Goal: Task Accomplishment & Management: Complete application form

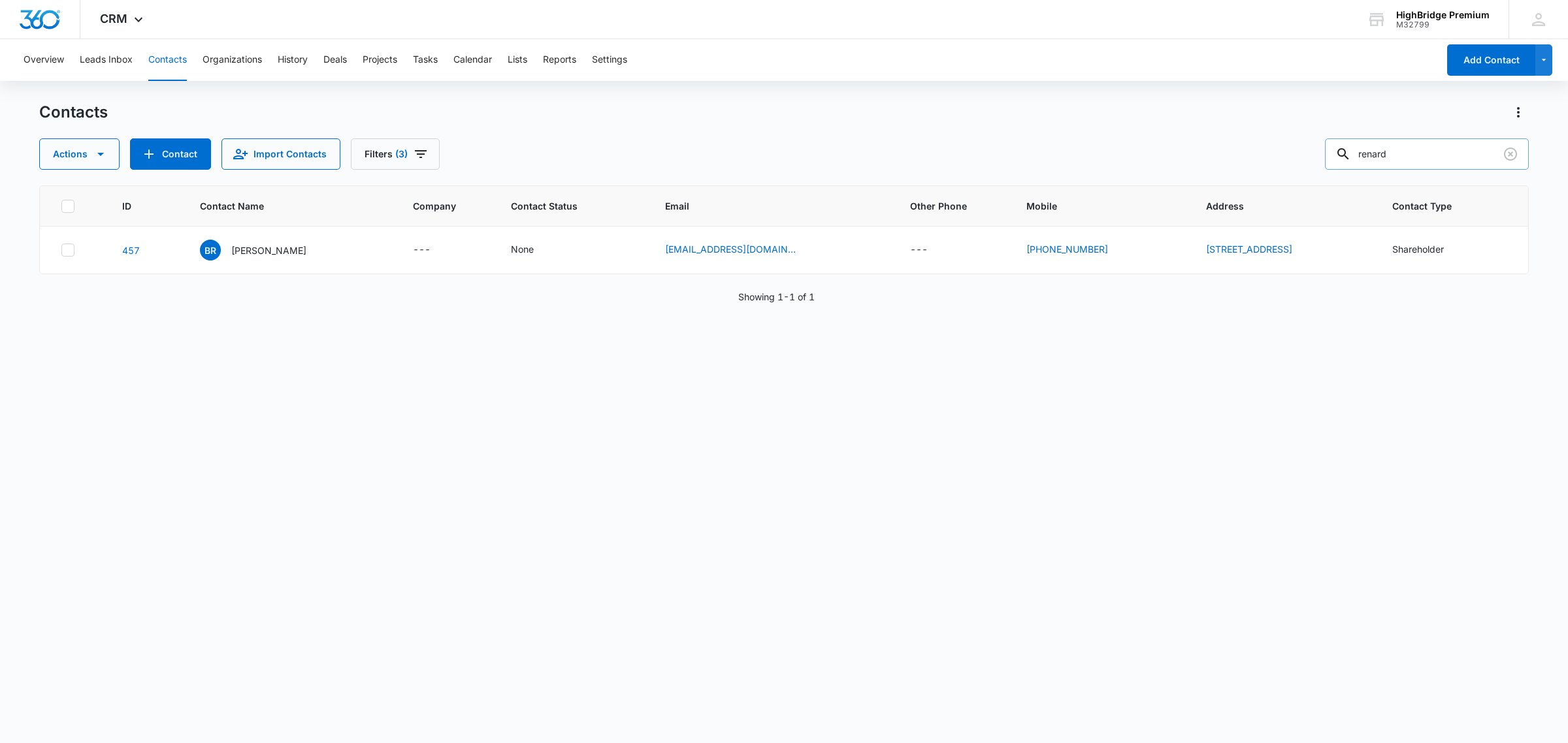
drag, startPoint x: 1409, startPoint y: 154, endPoint x: 1364, endPoint y: 149, distance: 45.3
click at [1364, 149] on div "renard" at bounding box center [1426, 154] width 204 height 31
type input "[PERSON_NAME]"
click at [417, 154] on icon "Filters" at bounding box center [420, 154] width 12 height 8
click at [508, 303] on icon "Show Type filters" at bounding box center [505, 303] width 16 height 16
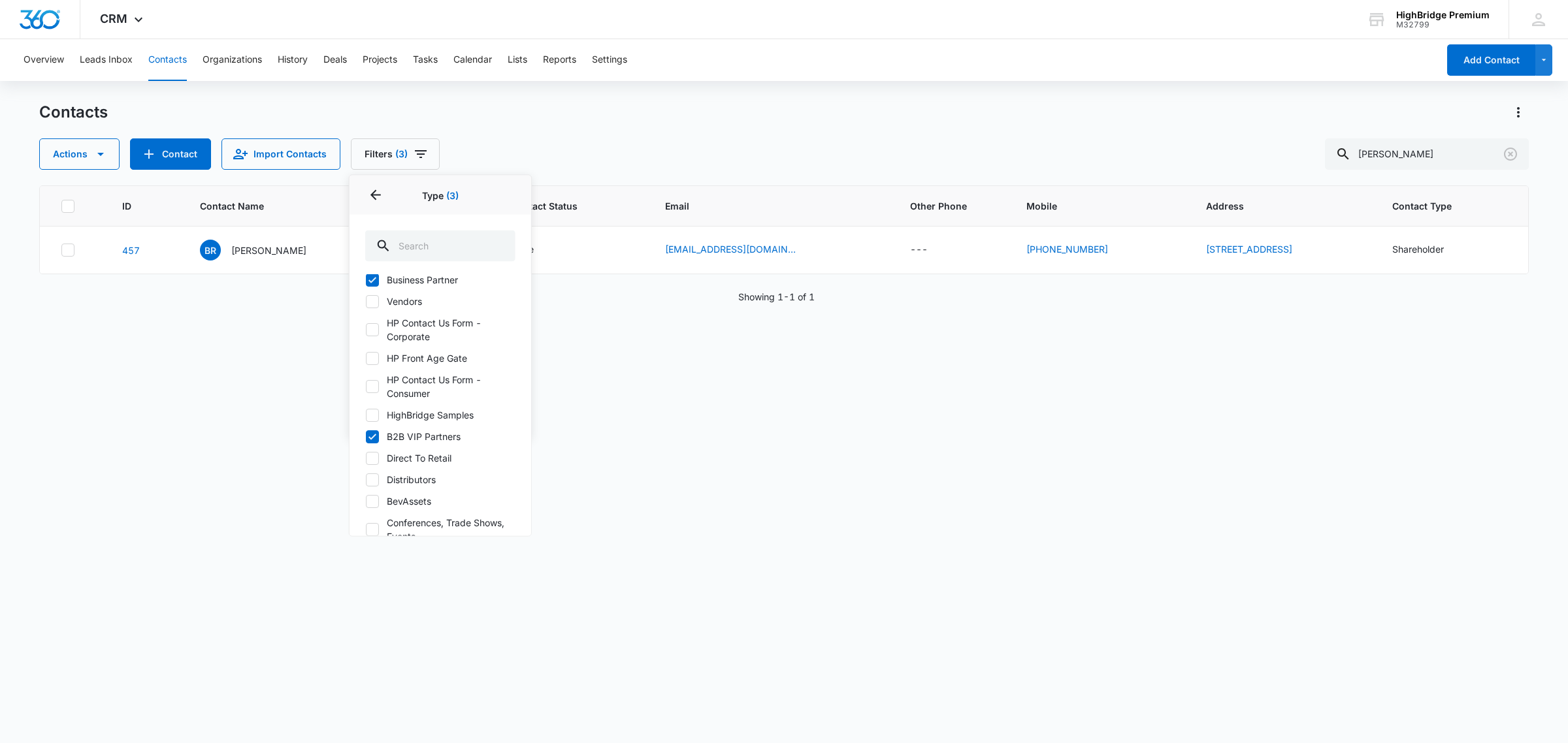
scroll to position [81, 0]
click at [372, 449] on icon at bounding box center [372, 450] width 12 height 12
click at [366, 451] on input "Distributors" at bounding box center [365, 451] width 1 height 1
checkbox input "true"
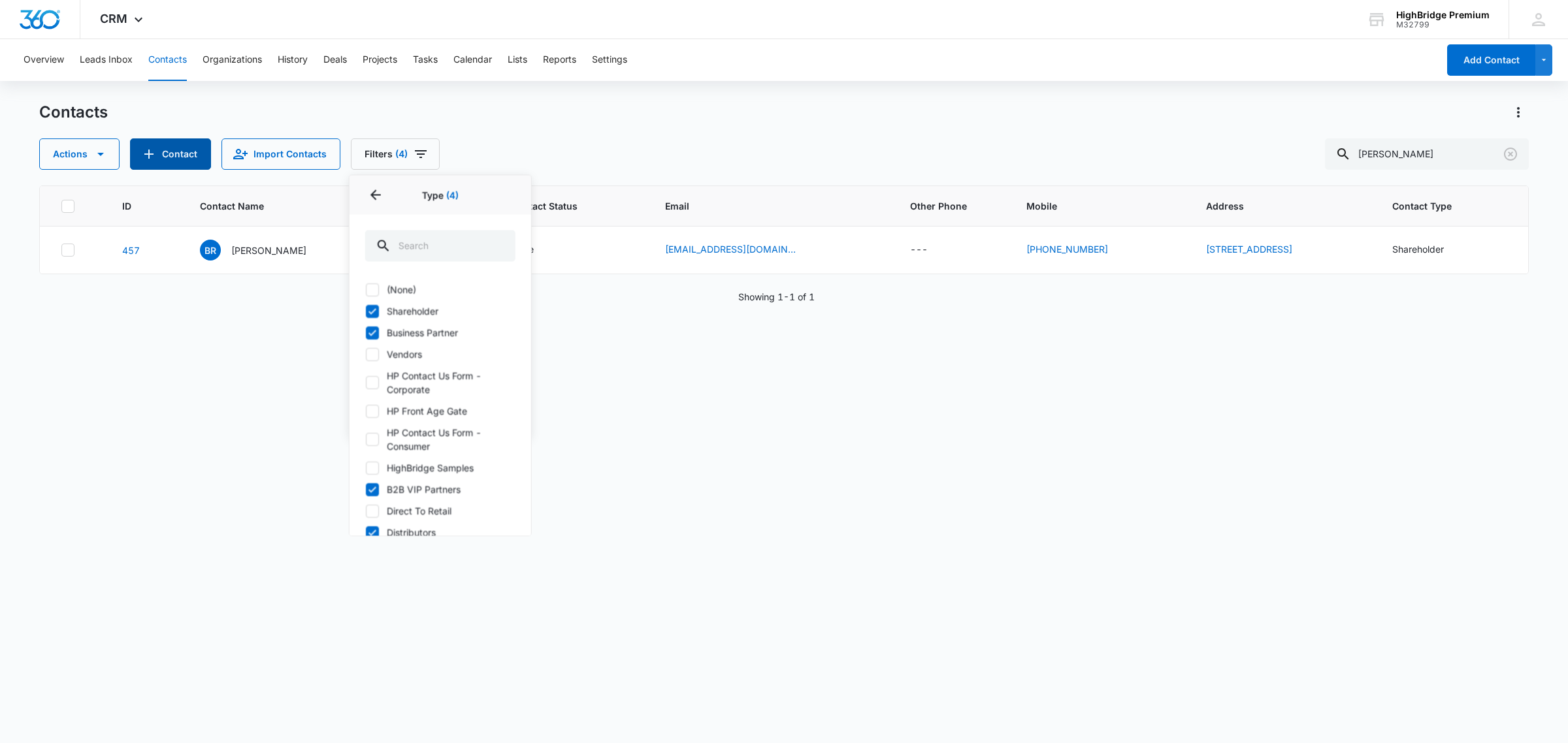
click at [175, 152] on button "Contact" at bounding box center [171, 154] width 81 height 31
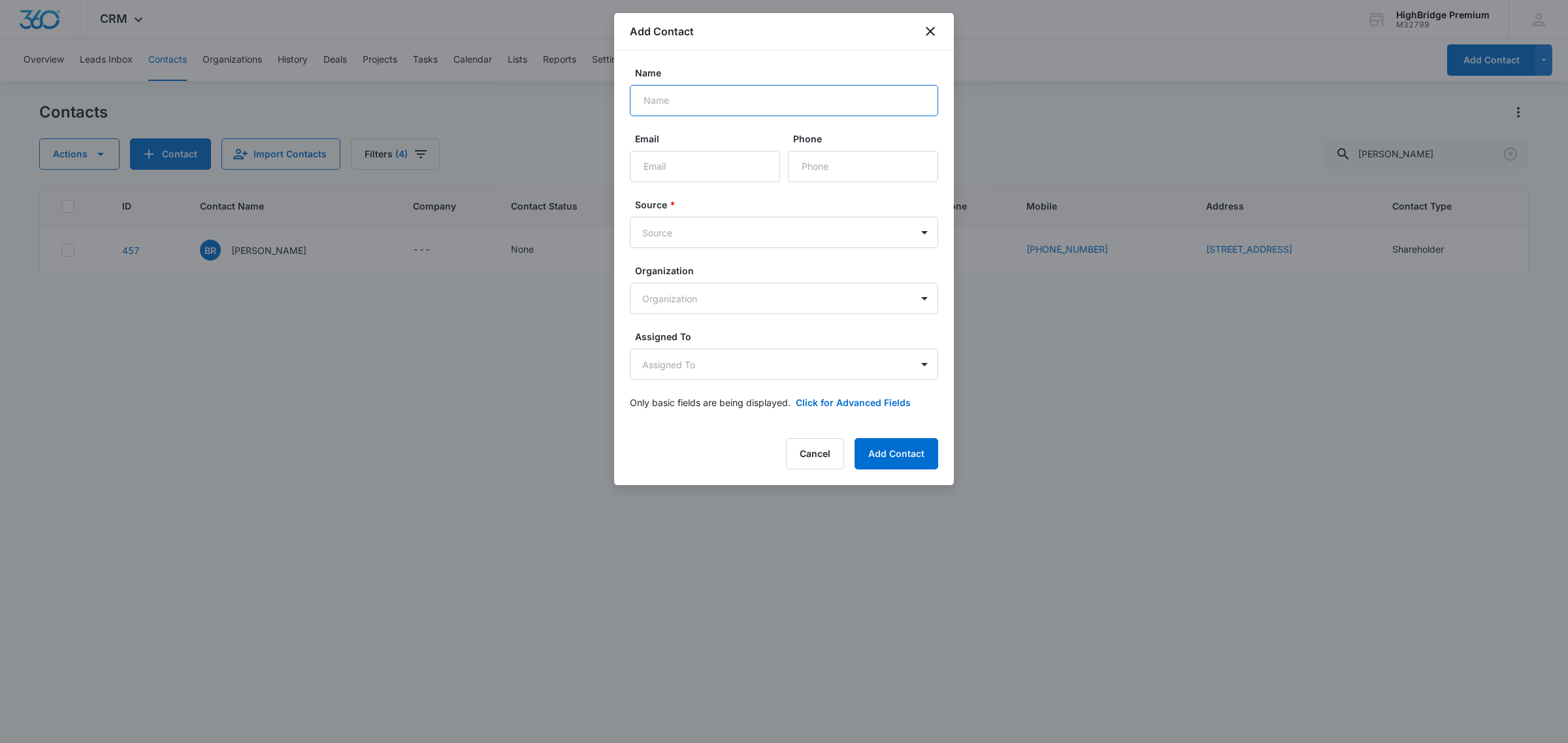
click at [657, 99] on input "Name" at bounding box center [784, 100] width 308 height 31
type input "[PERSON_NAME]"
click at [926, 232] on body "CRM Apps Reputation Forms CRM Email Social POS Content Ads Intelligence Files B…" at bounding box center [784, 372] width 1568 height 743
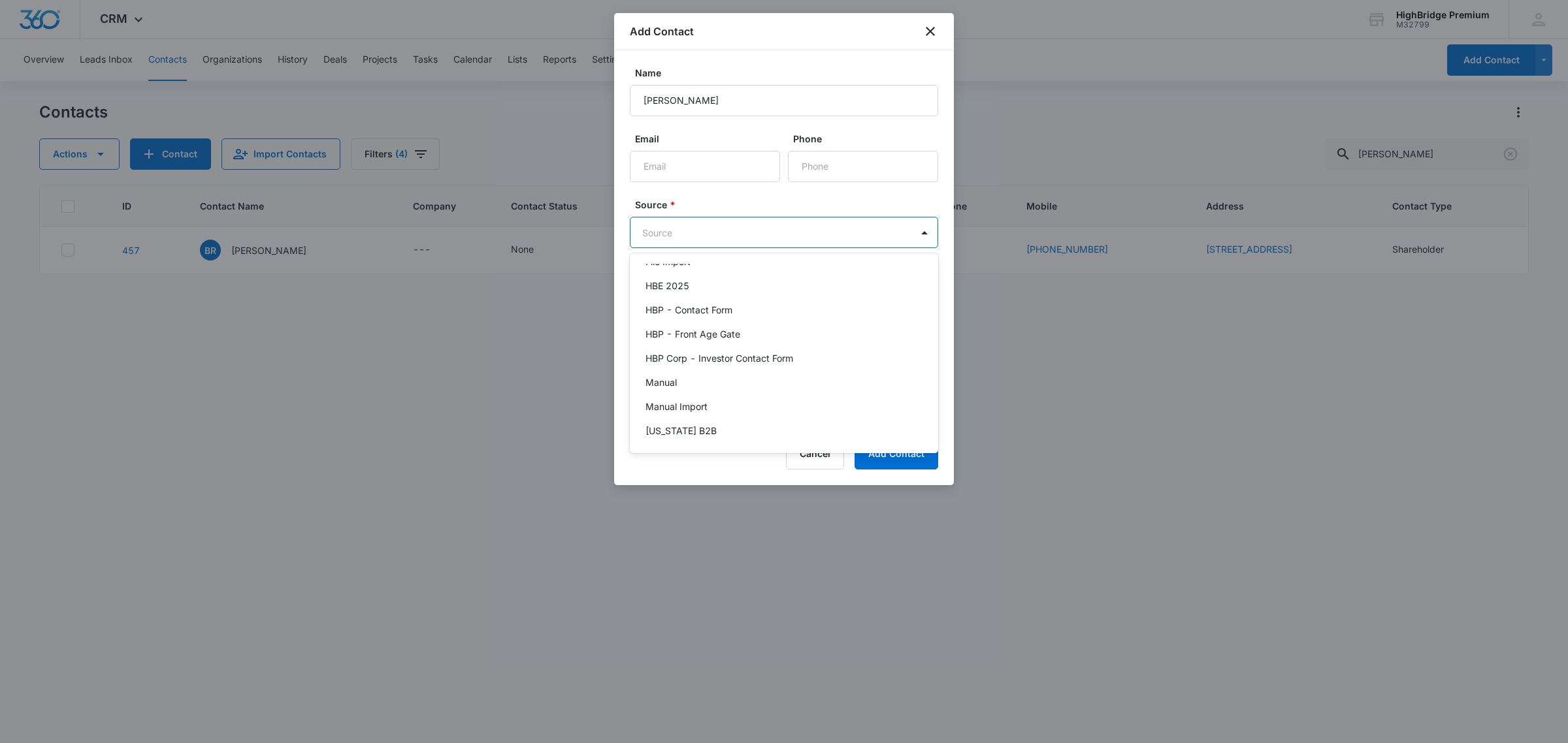
scroll to position [163, 0]
click at [676, 367] on p "Manual" at bounding box center [660, 371] width 31 height 14
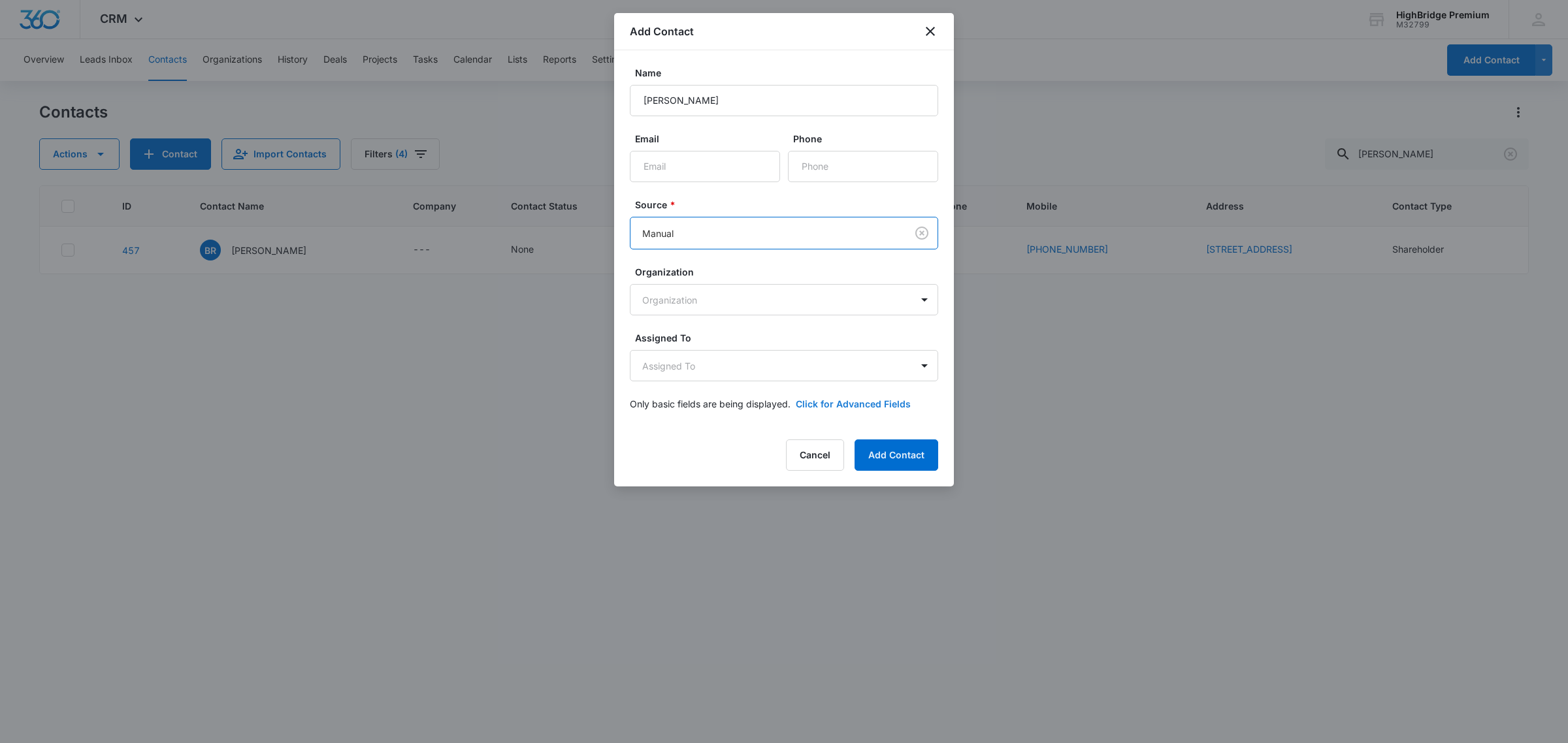
click at [837, 401] on button "Click for Advanced Fields" at bounding box center [853, 404] width 115 height 14
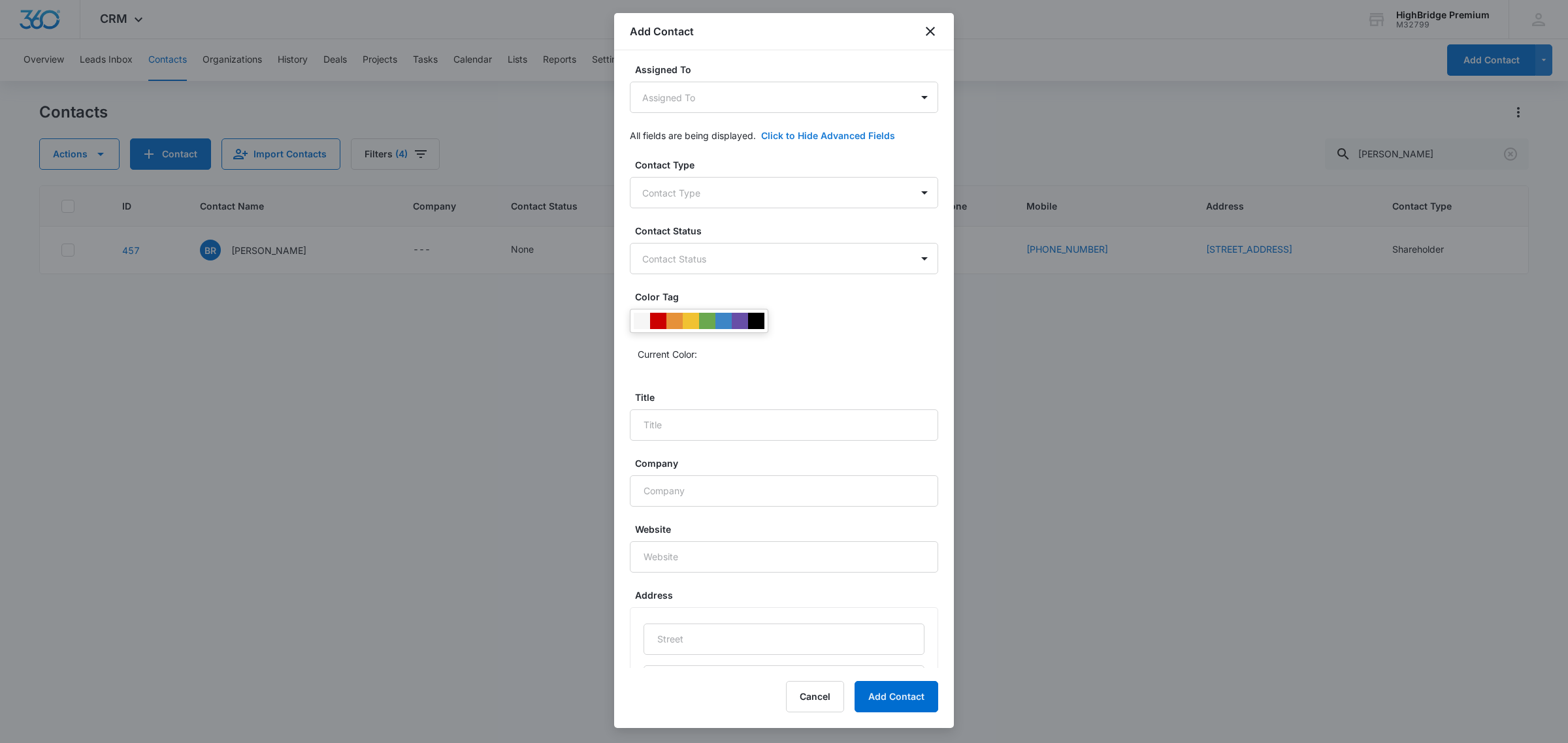
scroll to position [326, 0]
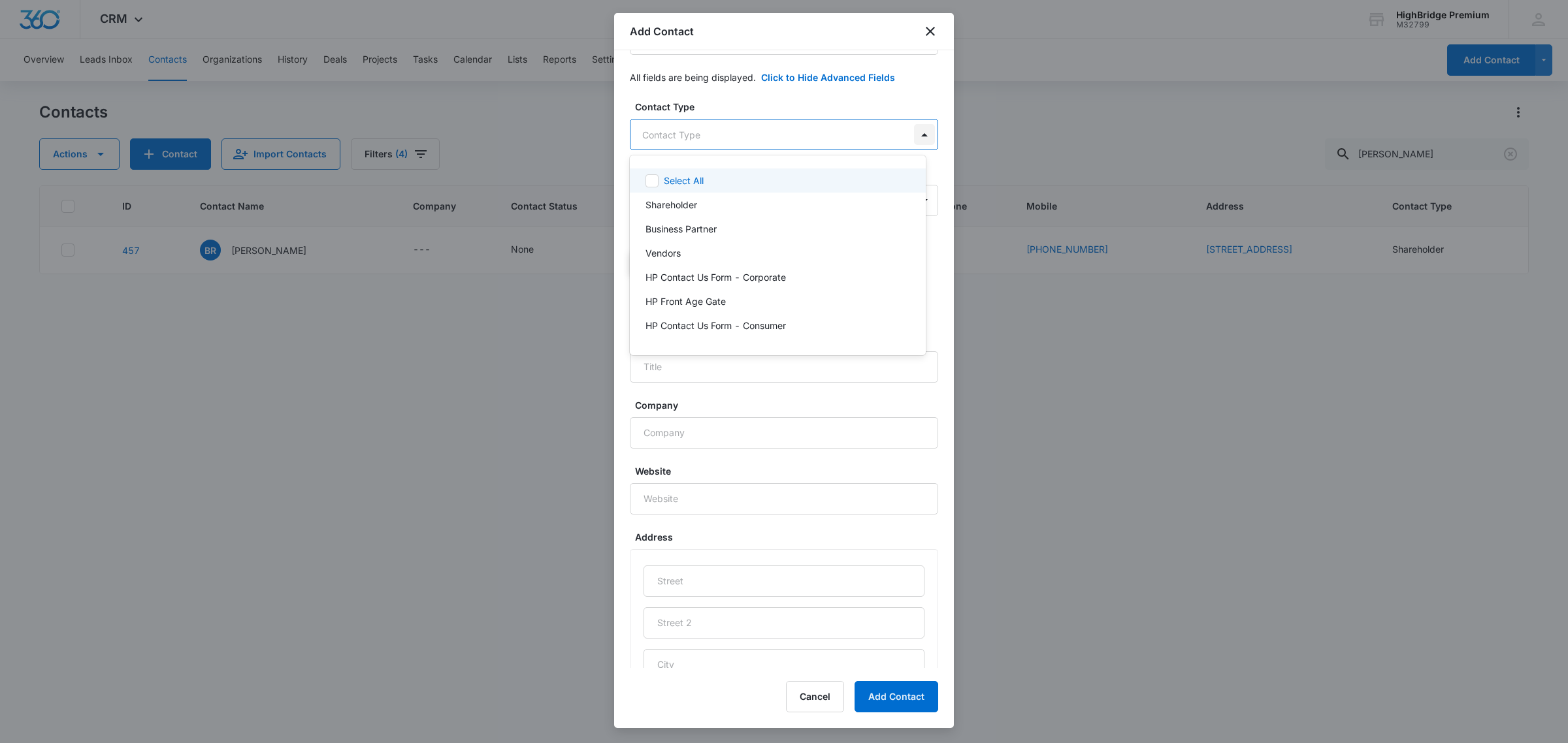
click at [912, 132] on body "CRM Apps Reputation Forms CRM Email Social POS Content Ads Intelligence Files B…" at bounding box center [784, 372] width 1568 height 743
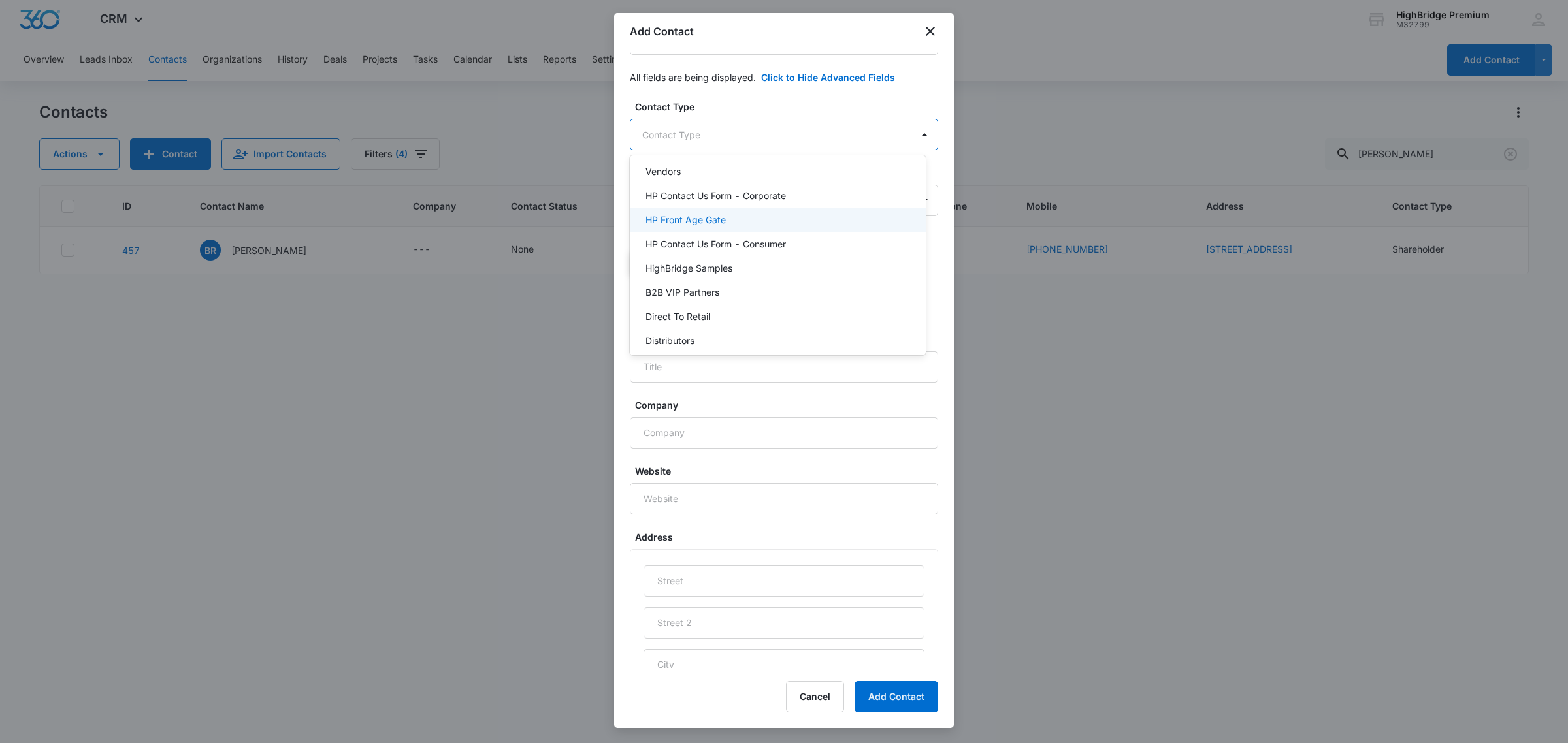
scroll to position [141, 0]
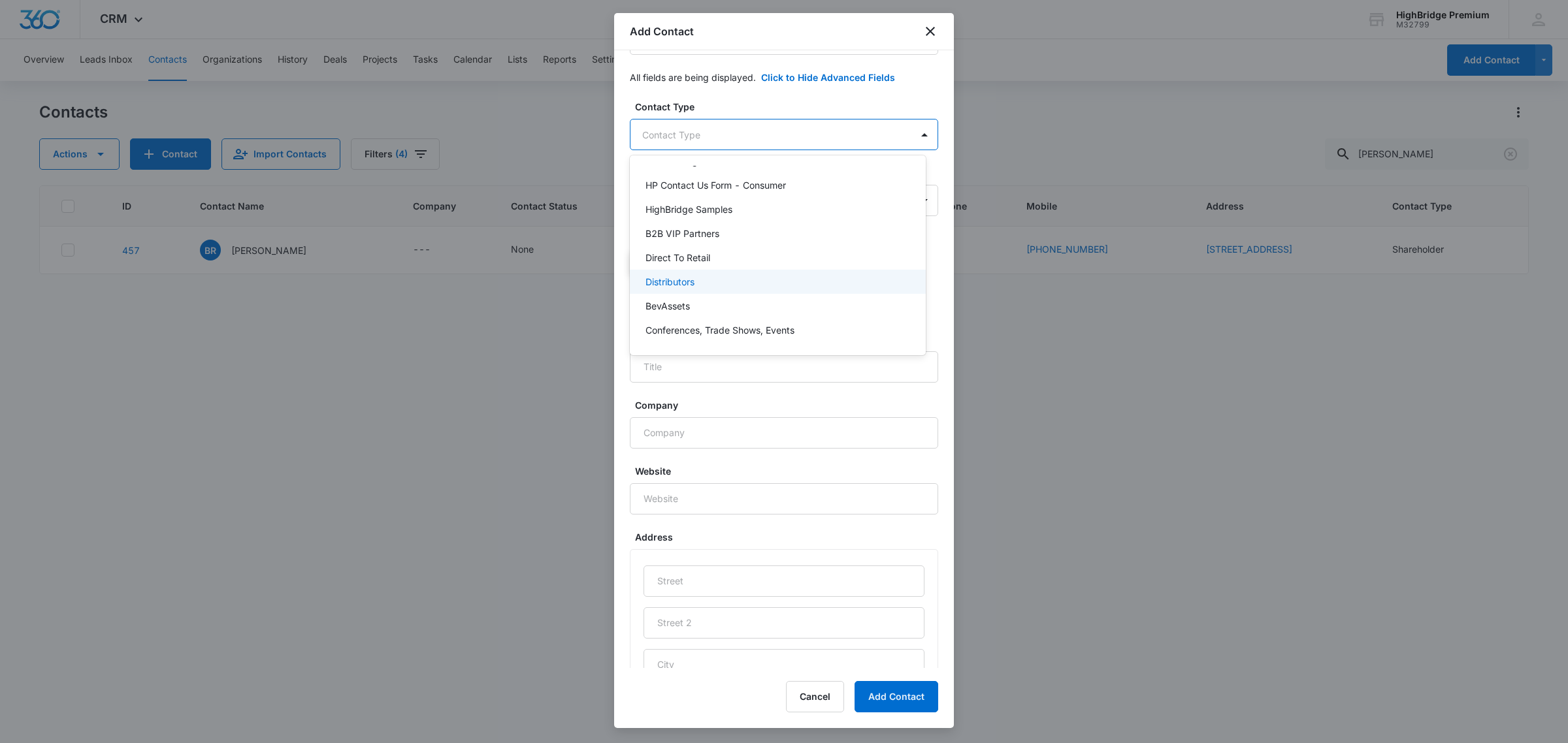
click at [660, 279] on p "Distributors" at bounding box center [670, 282] width 49 height 14
click at [672, 222] on div "Business Partner" at bounding box center [777, 230] width 296 height 24
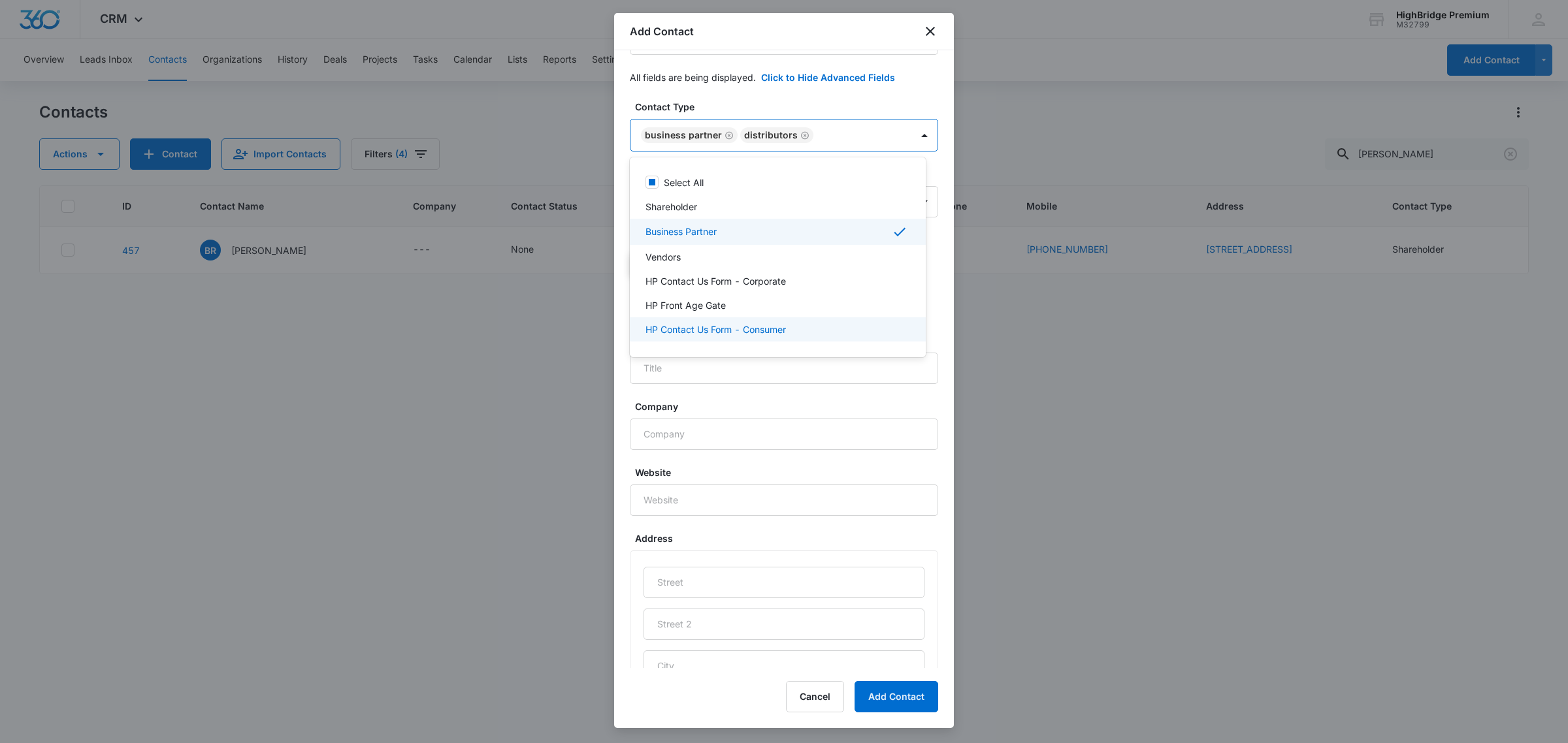
click at [676, 387] on div at bounding box center [784, 372] width 1568 height 743
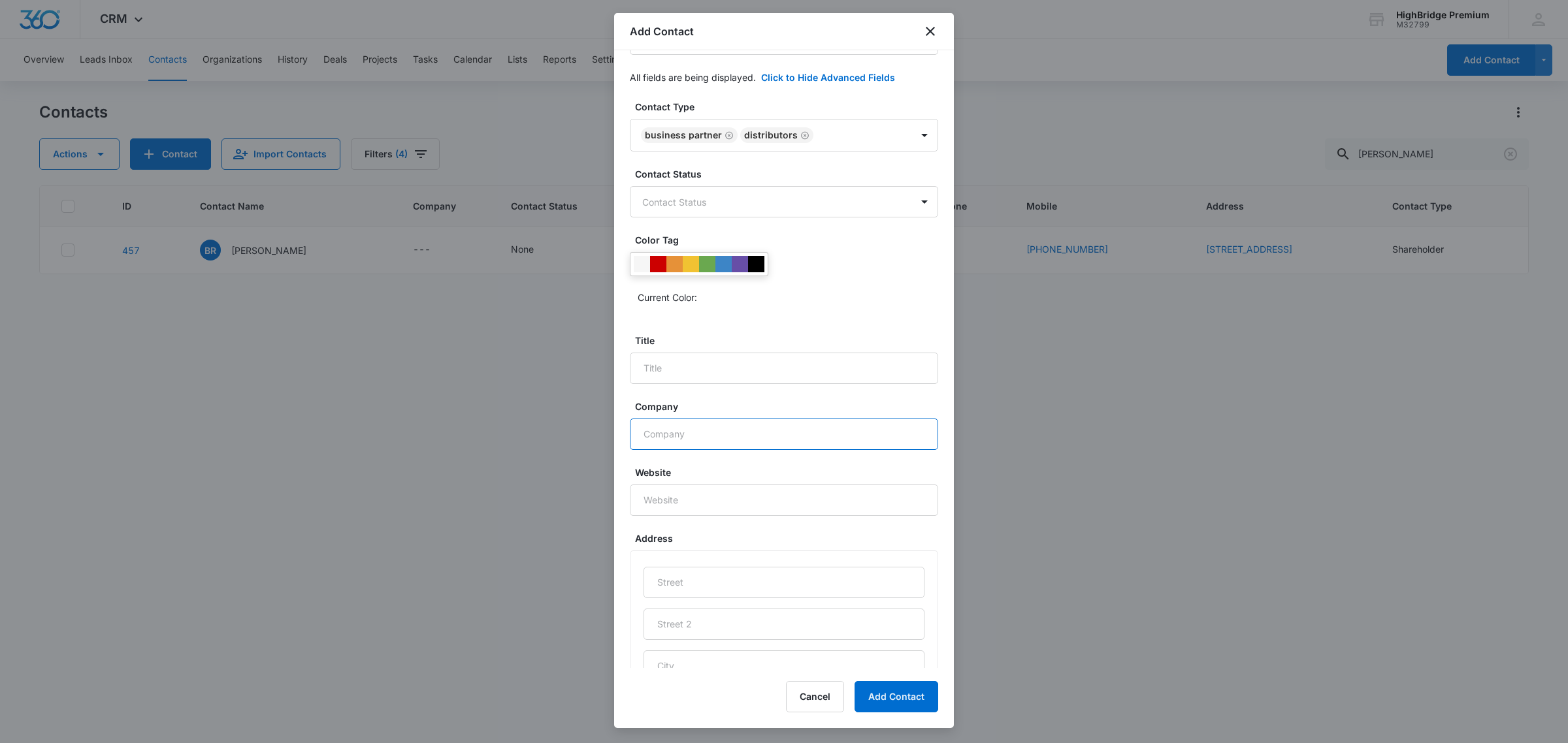
click at [657, 450] on input "Company" at bounding box center [784, 434] width 308 height 31
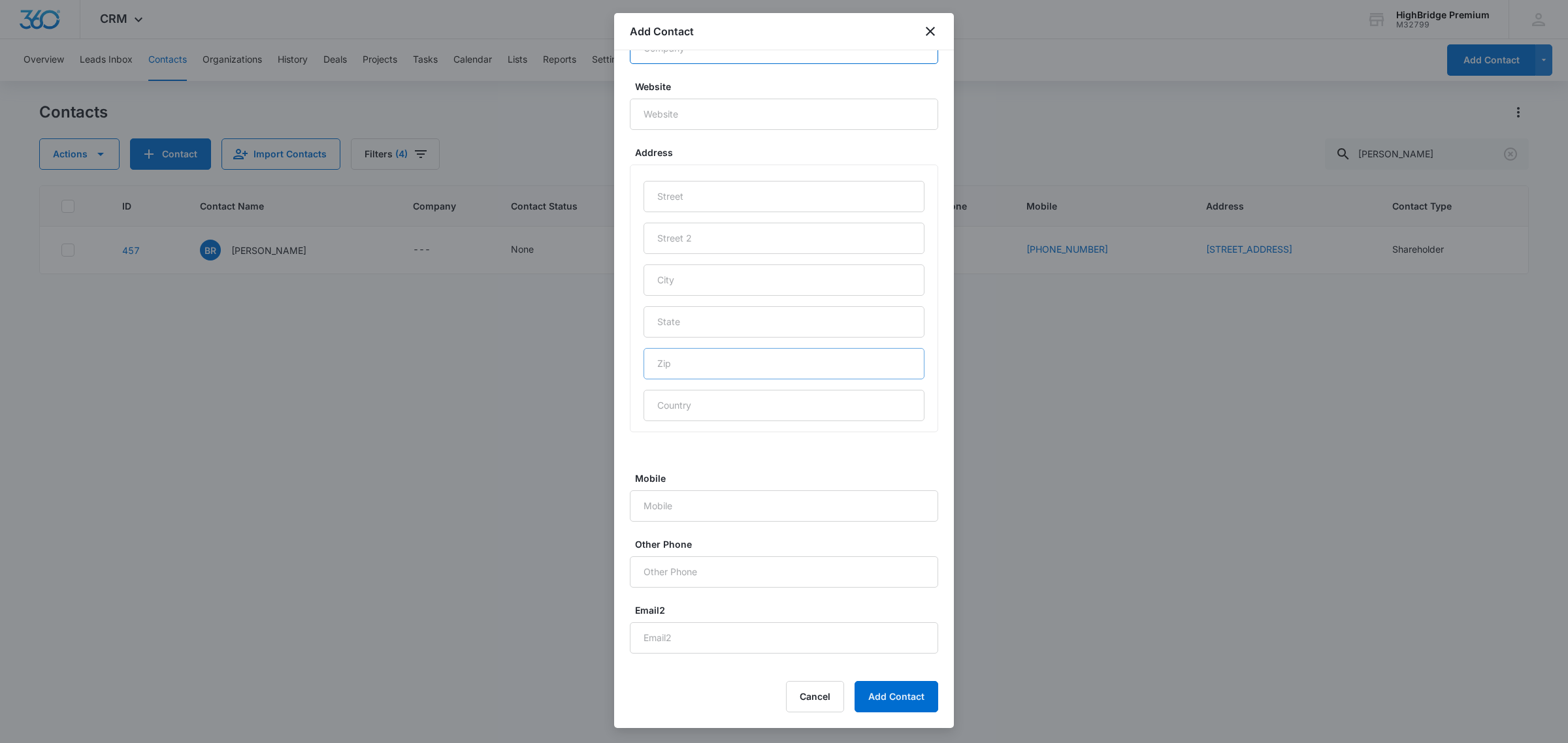
scroll to position [735, 0]
click at [654, 190] on input "text" at bounding box center [784, 174] width 281 height 31
click at [654, 545] on input "Email2" at bounding box center [784, 543] width 308 height 31
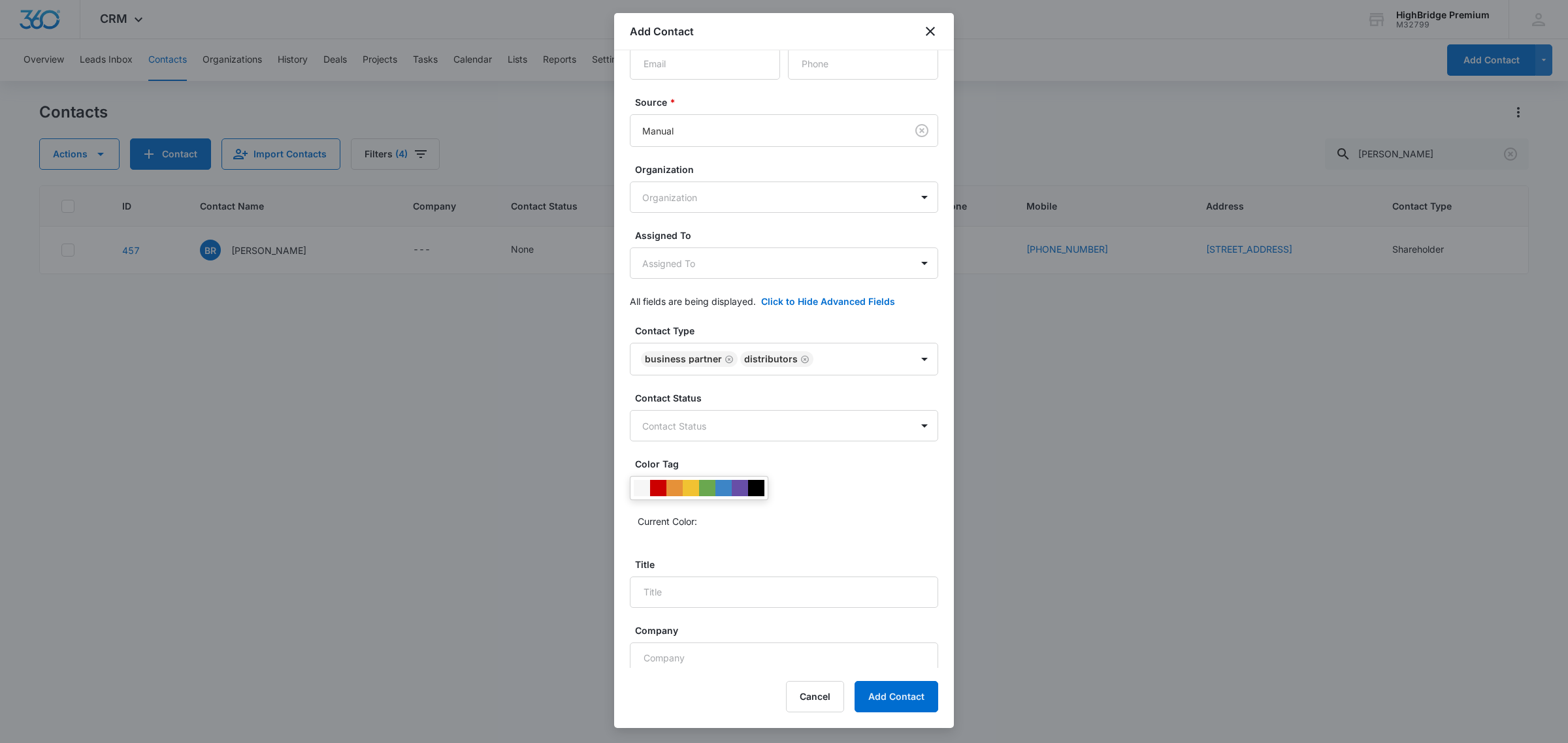
scroll to position [8, 0]
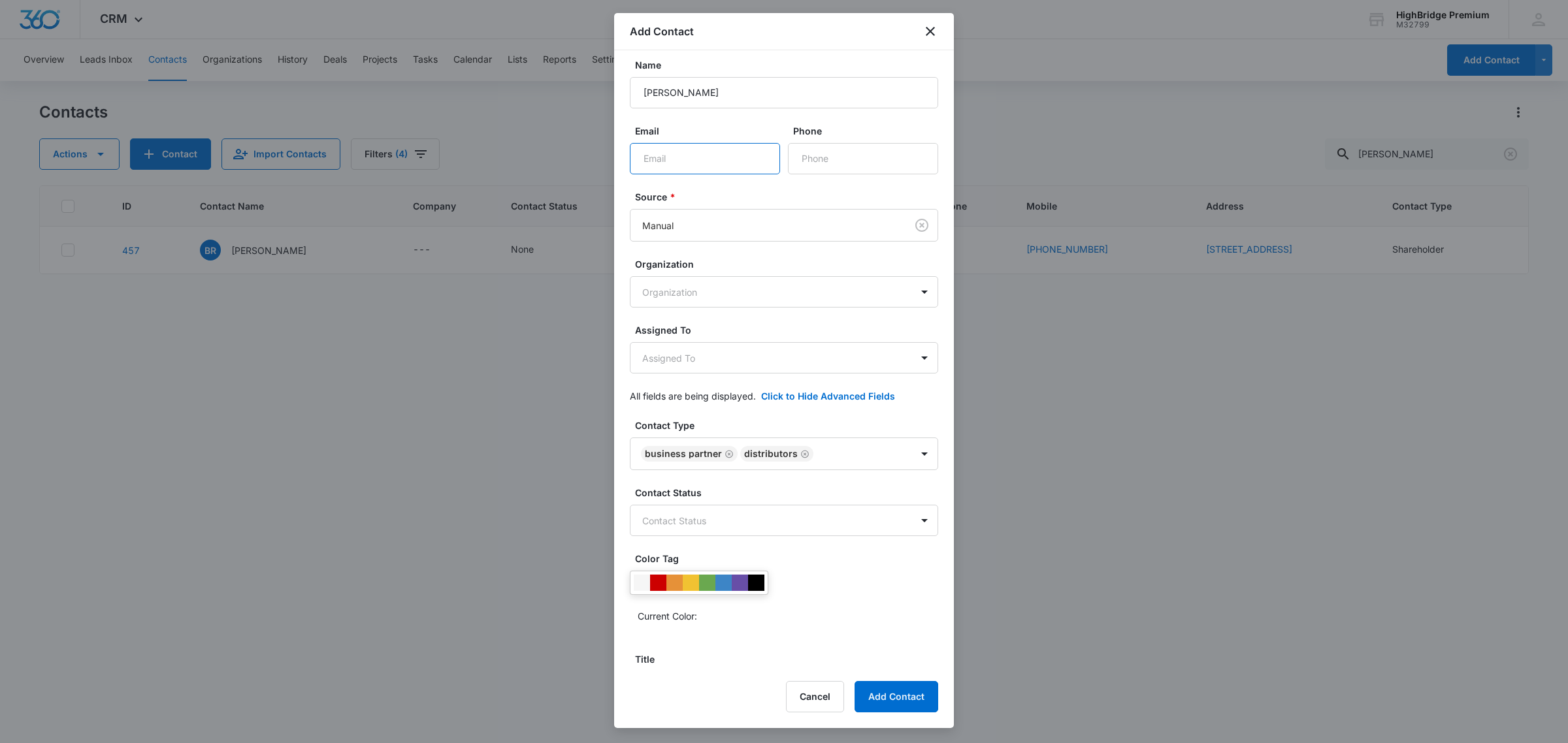
click at [660, 147] on input "Email" at bounding box center [705, 159] width 150 height 31
paste input "[EMAIL_ADDRESS][DOMAIN_NAME]"
type input "[EMAIL_ADDRESS][DOMAIN_NAME]"
click at [801, 154] on input "Phone" at bounding box center [863, 159] width 150 height 31
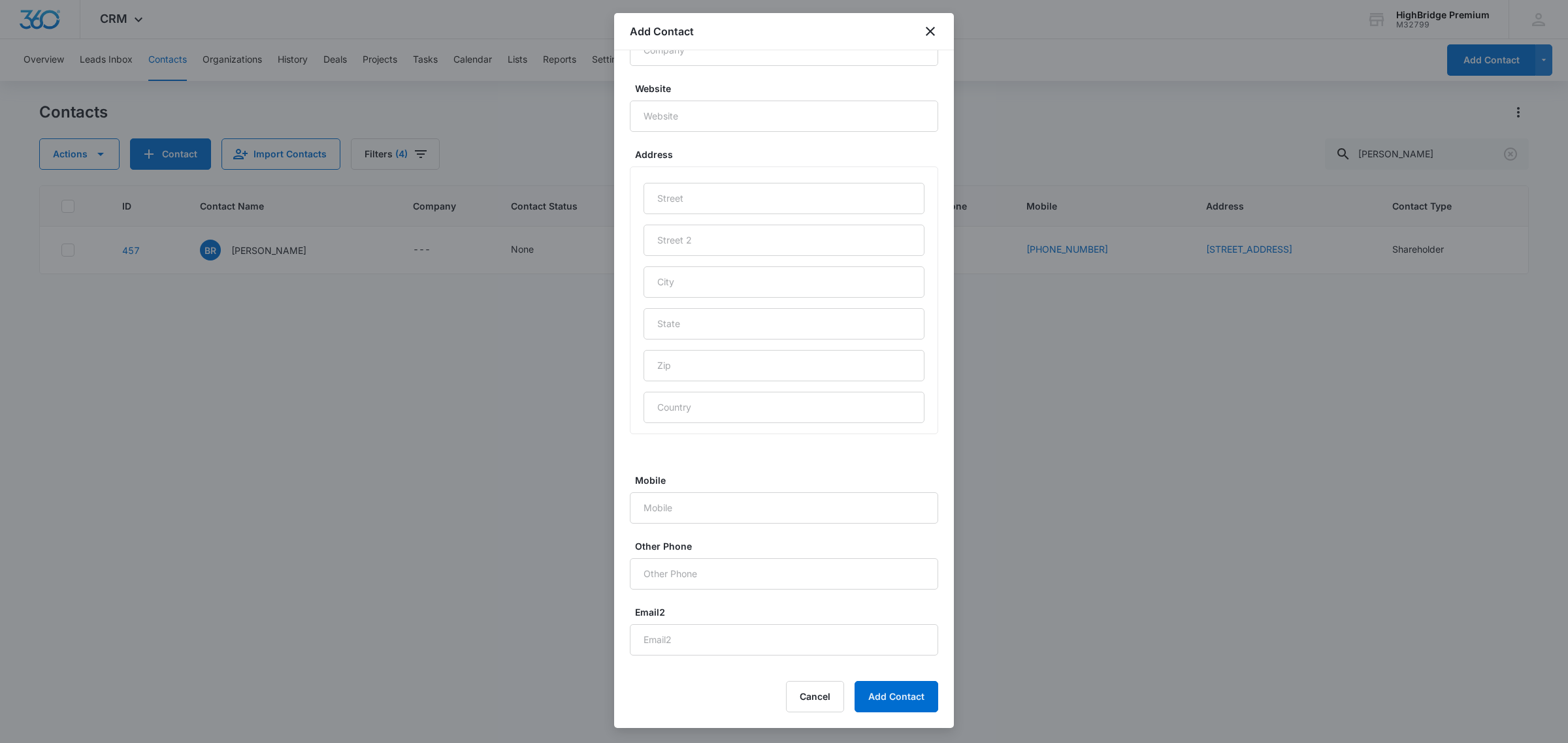
scroll to position [742, 0]
click at [654, 492] on input "Mobile" at bounding box center [784, 476] width 308 height 31
paste input "[PHONE_NUMBER]"
type input "[PHONE_NUMBER]"
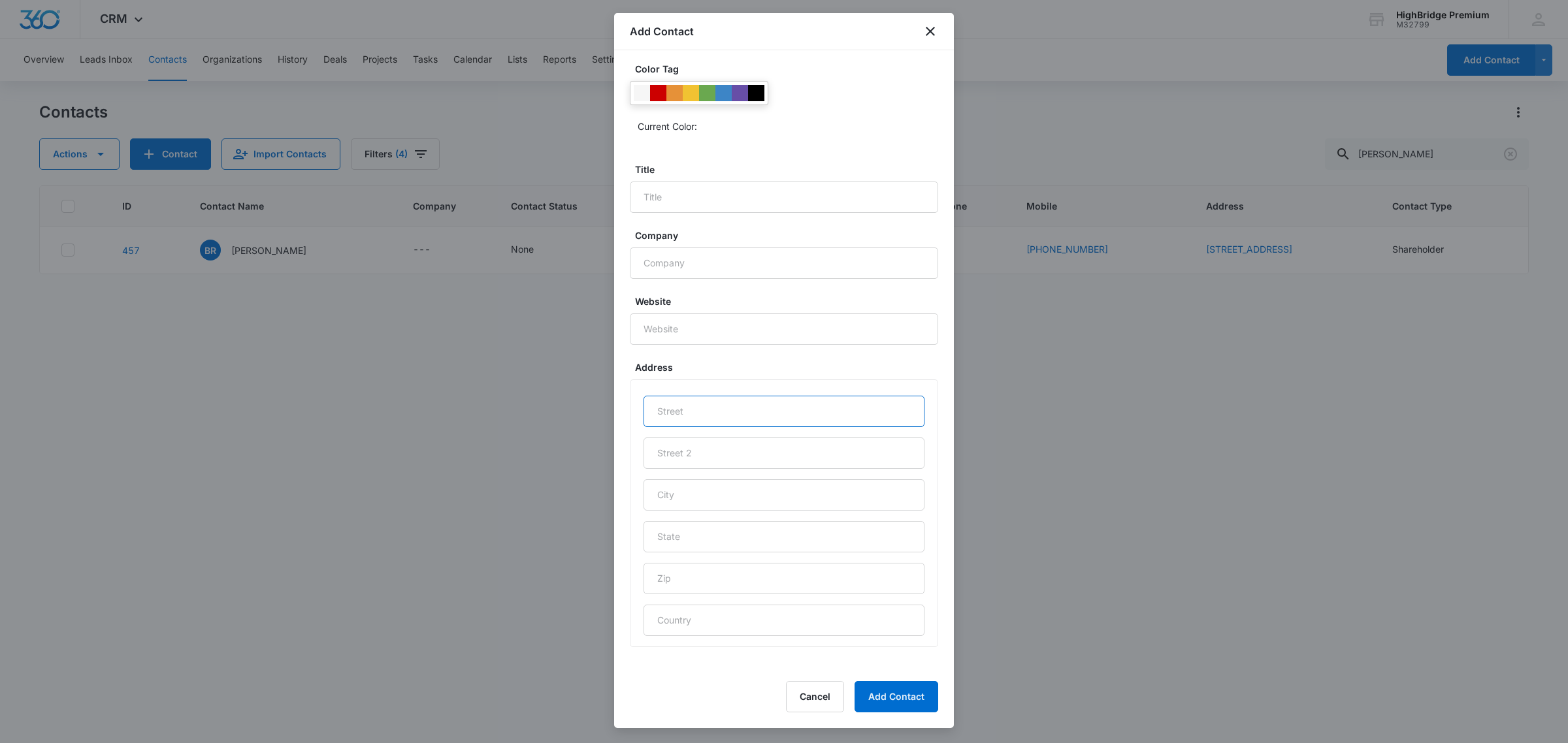
click at [672, 427] on input "text" at bounding box center [784, 411] width 281 height 31
paste input "17 Flagstone Dr"
type input "17 Flagstone Dr"
click at [671, 511] on input "text" at bounding box center [784, 495] width 281 height 31
paste input "Tabernacle,NJ 08088"
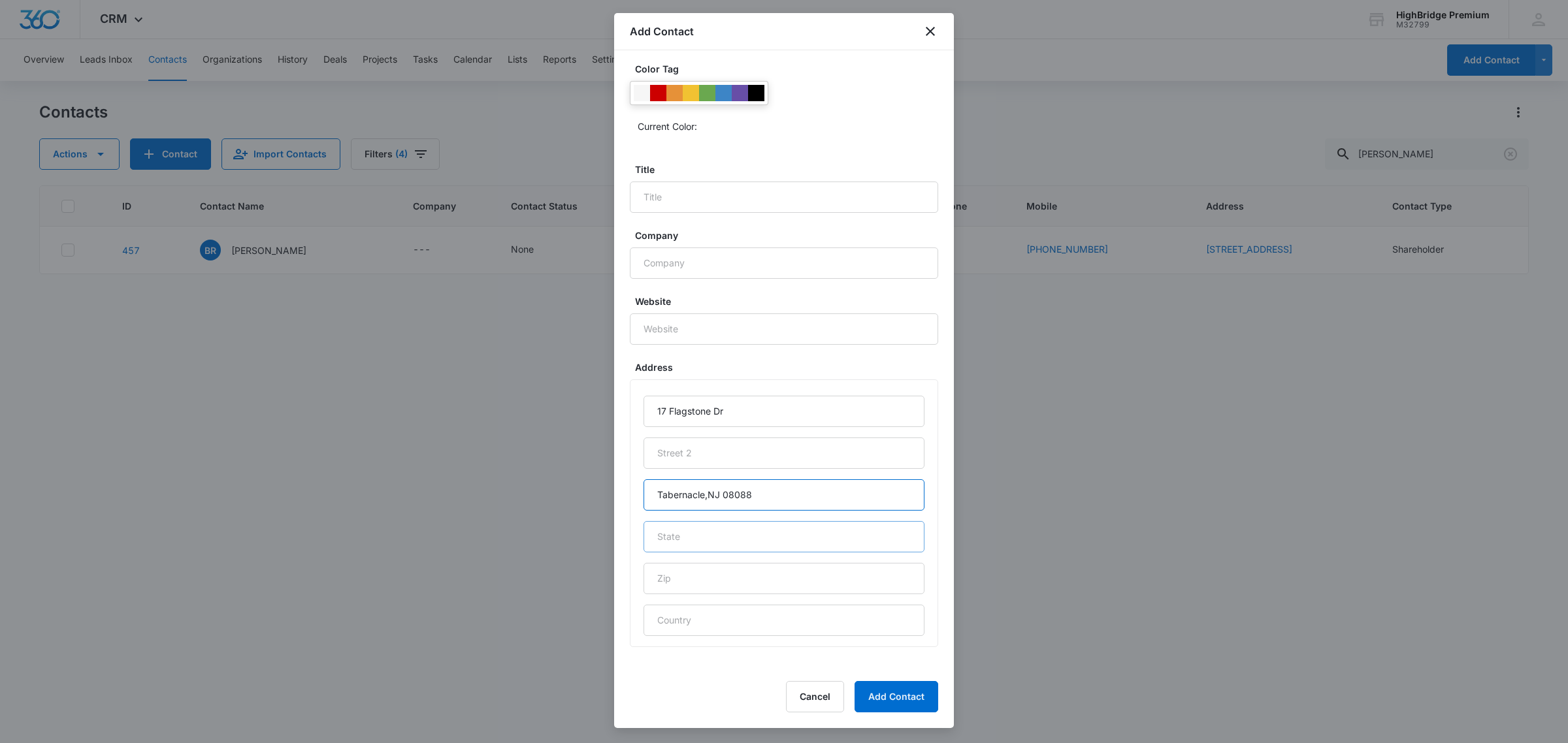
type input "Tabernacle,NJ 08088"
click at [667, 550] on input "text" at bounding box center [784, 536] width 281 height 31
type input "NJ"
click at [683, 594] on input "text" at bounding box center [784, 578] width 281 height 31
drag, startPoint x: 928, startPoint y: 586, endPoint x: 983, endPoint y: 585, distance: 55.0
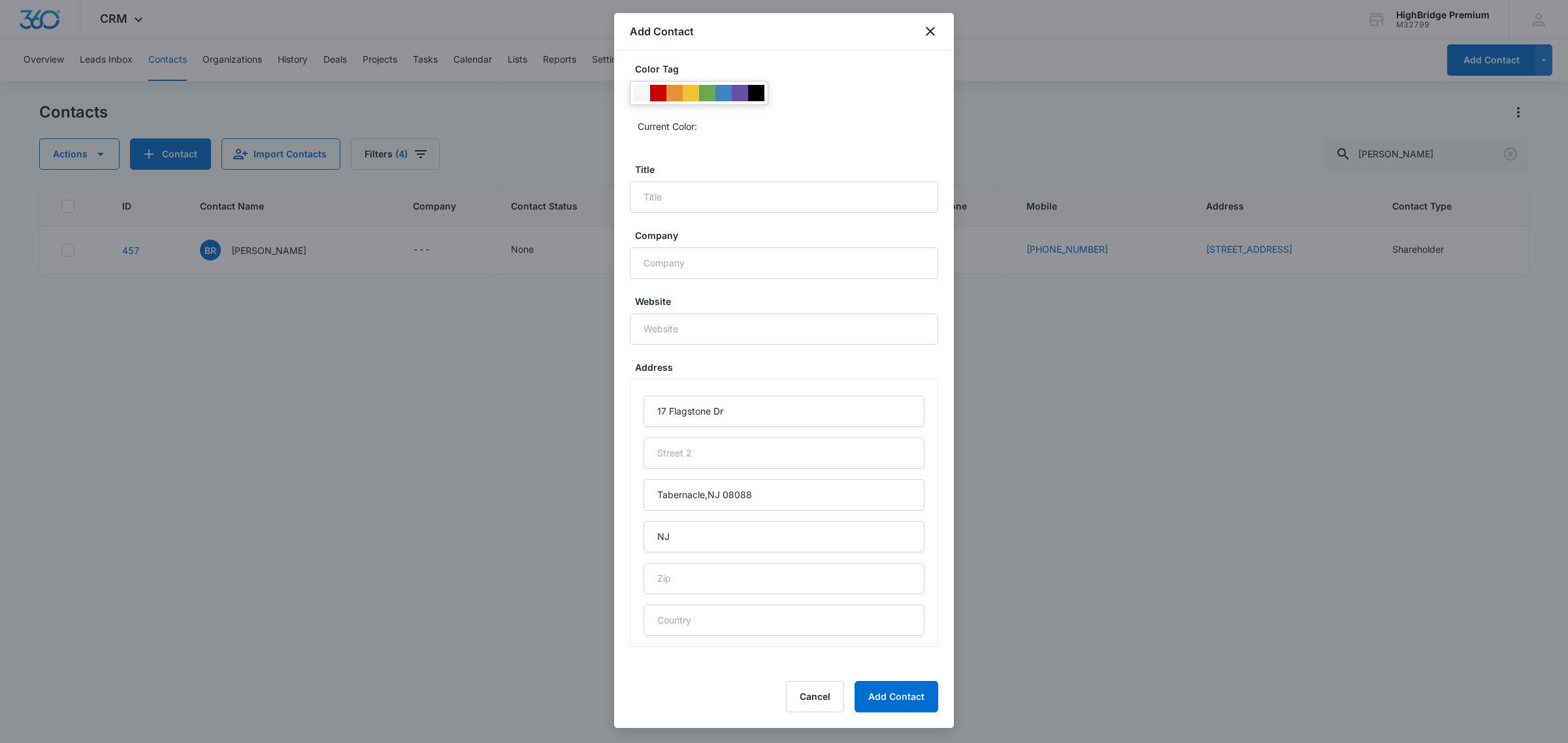
click at [928, 586] on div "Name [PERSON_NAME] Email [EMAIL_ADDRESS][DOMAIN_NAME] Phone Source * Manual Org…" at bounding box center [784, 359] width 340 height 618
drag, startPoint x: 757, startPoint y: 513, endPoint x: 723, endPoint y: 511, distance: 34.1
click at [723, 511] on input "Tabernacle,NJ 08088" at bounding box center [784, 495] width 281 height 31
type input "Tabernacle"
click at [681, 588] on input "text" at bounding box center [784, 578] width 281 height 31
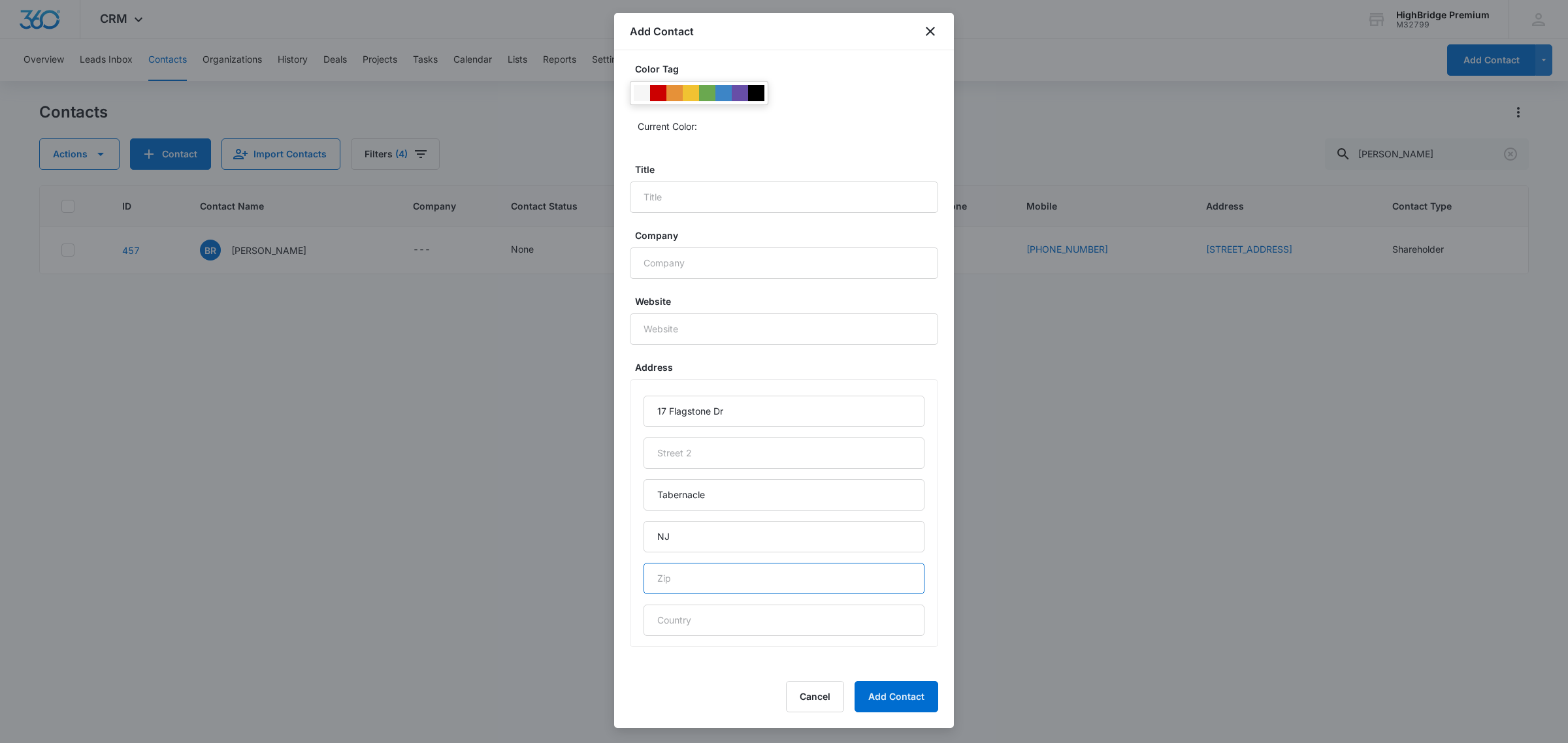
paste input "08088"
type input "08088"
click at [694, 636] on input "text" at bounding box center [784, 620] width 281 height 31
type input "[GEOGRAPHIC_DATA]"
type input "[PHONE_NUMBER]"
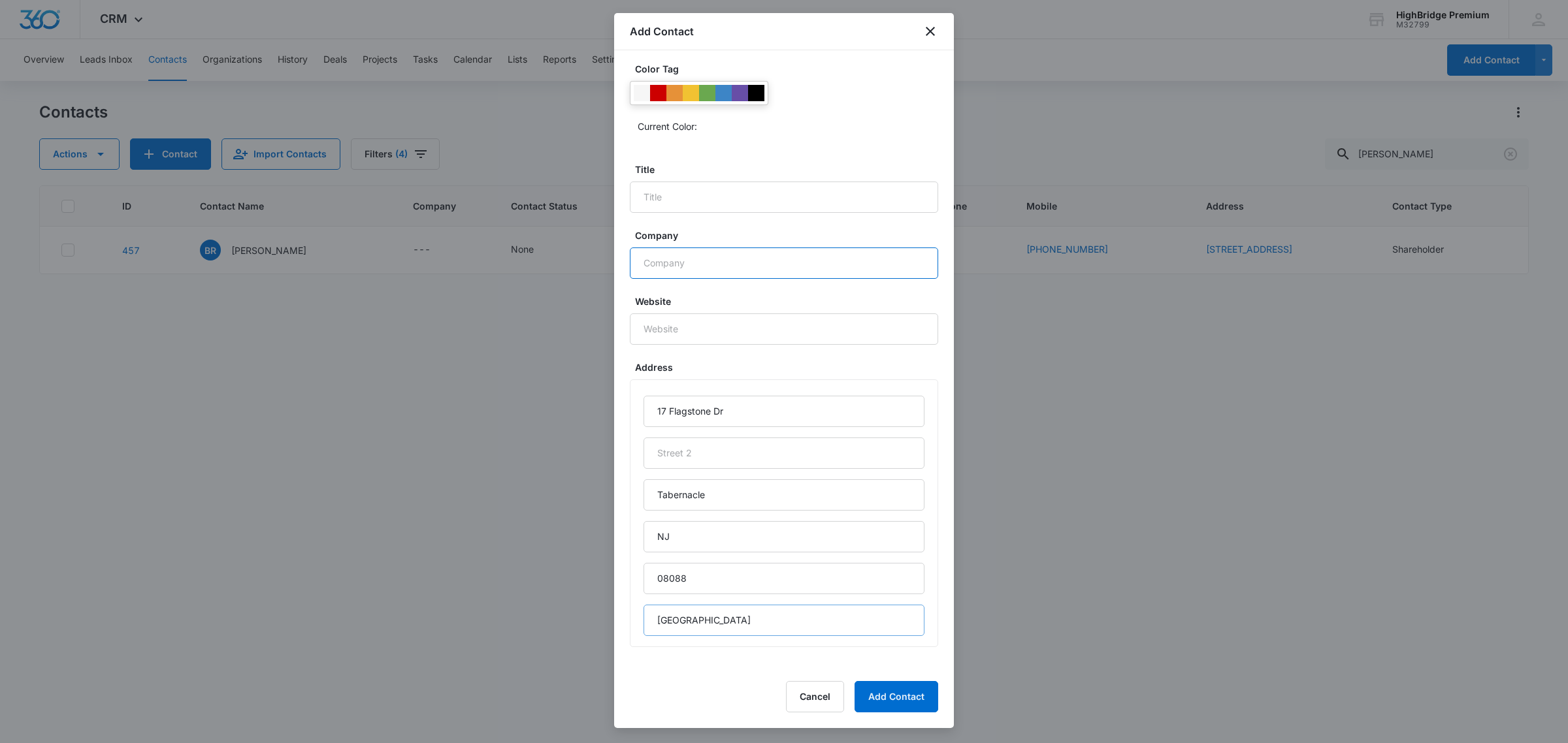
type input "Opici Family Distributing"
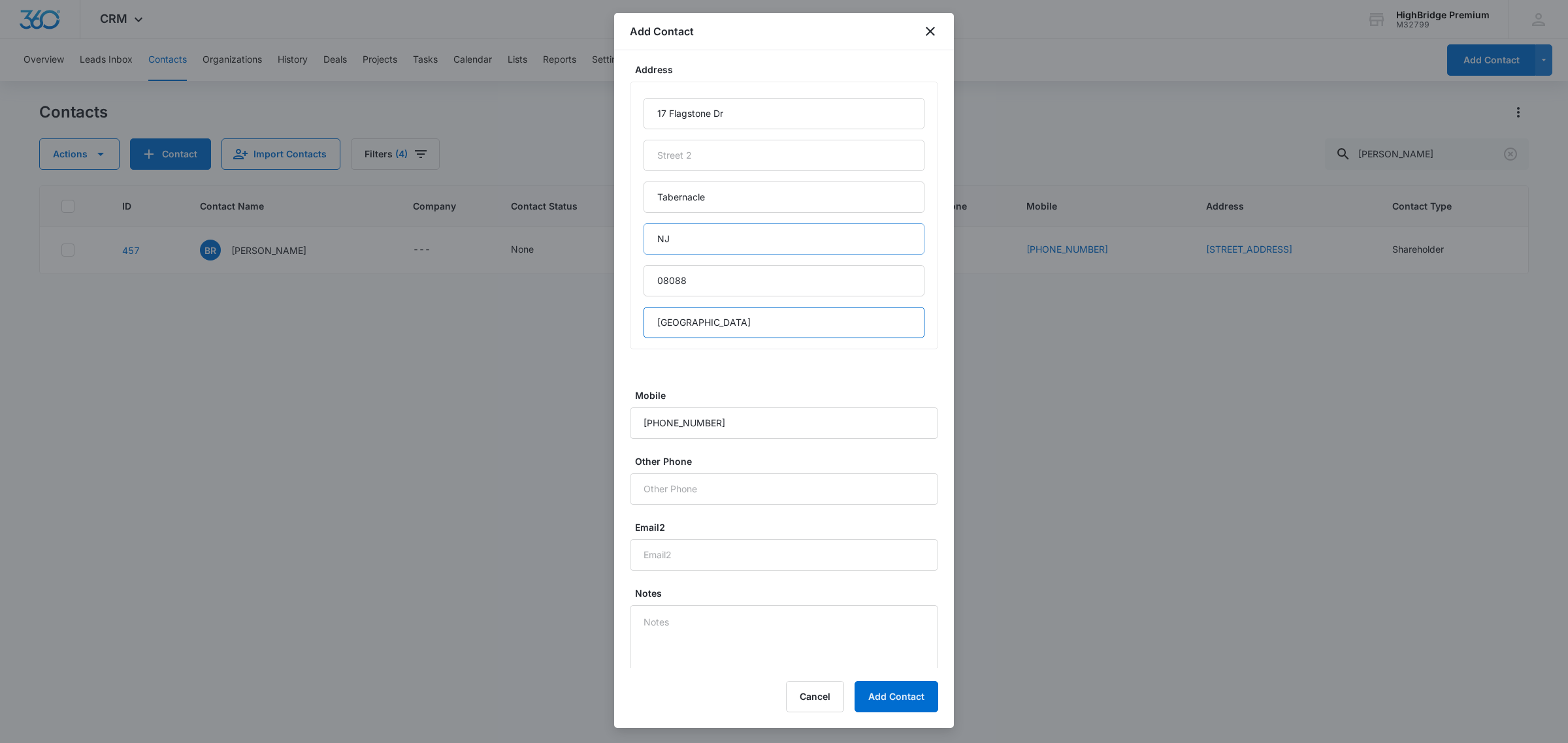
scroll to position [824, 0]
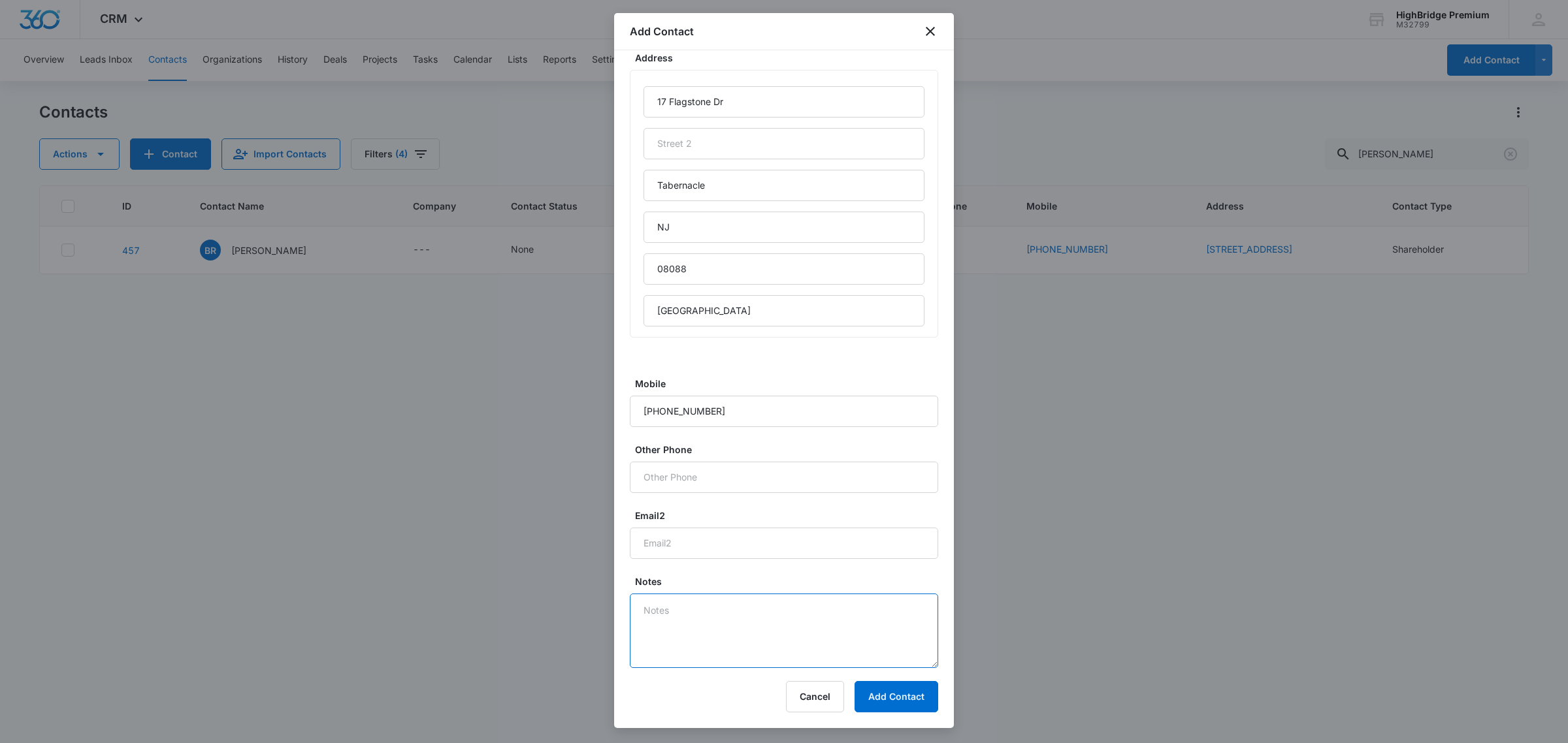
click at [652, 611] on textarea "Notes" at bounding box center [784, 630] width 308 height 74
type textarea "S"
type textarea "JH - who referred us?"
click at [889, 696] on button "Add Contact" at bounding box center [896, 696] width 84 height 31
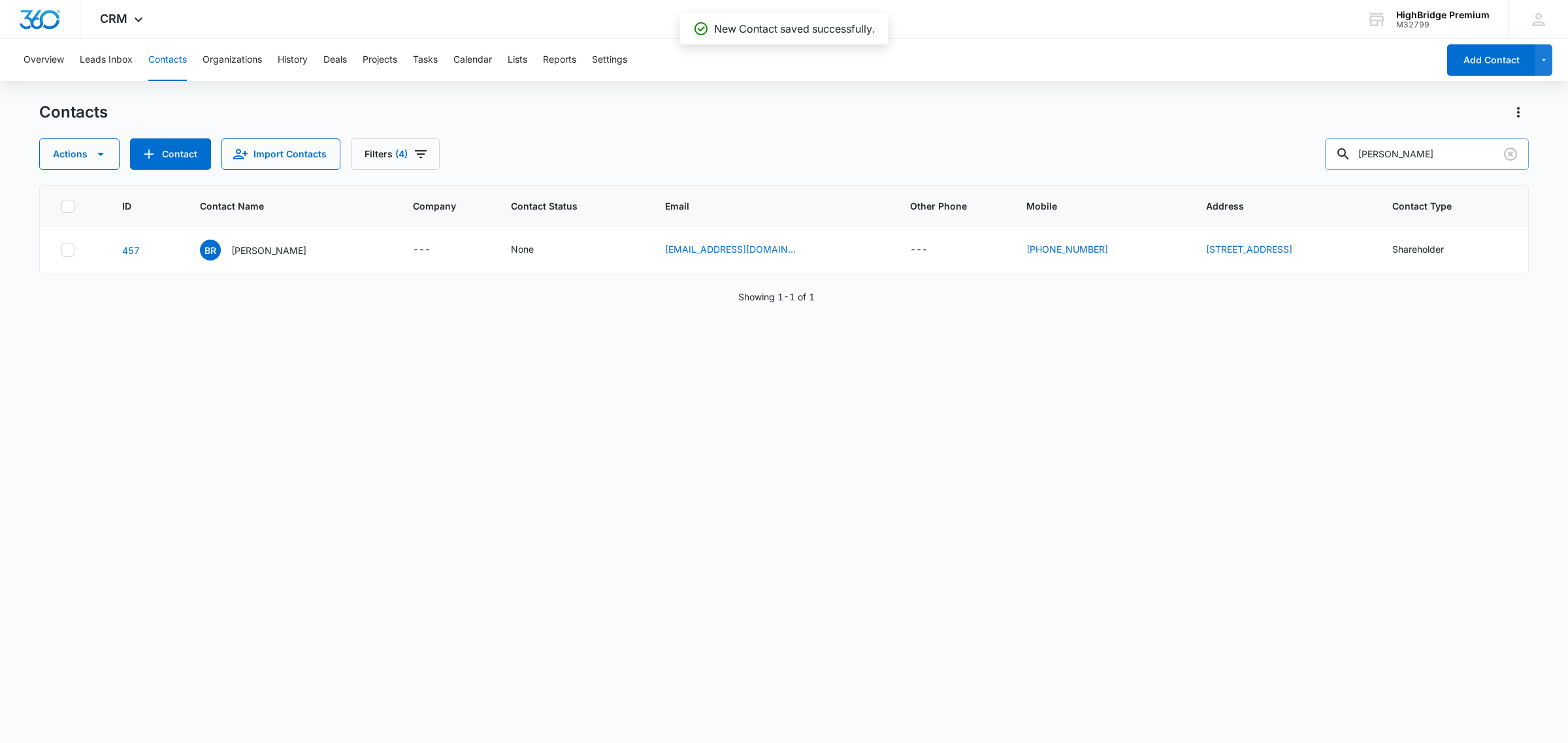
click at [1416, 152] on input "[PERSON_NAME]" at bounding box center [1426, 154] width 204 height 31
drag, startPoint x: 1416, startPoint y: 152, endPoint x: 1356, endPoint y: 150, distance: 60.0
click at [1356, 150] on div "[PERSON_NAME]" at bounding box center [1426, 154] width 204 height 31
type input "[PERSON_NAME]"
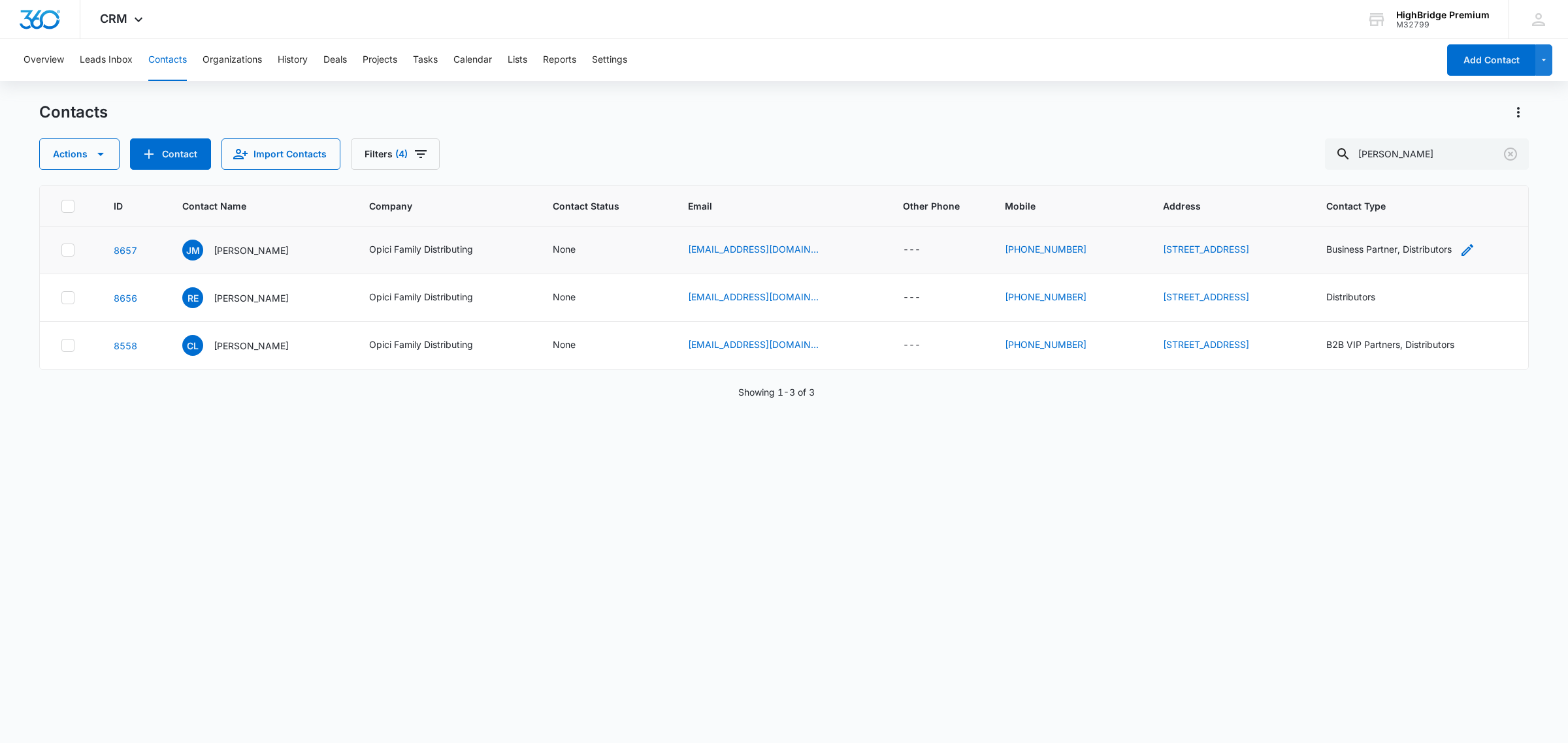
click at [1356, 252] on div "Business Partner, Distributors" at bounding box center [1388, 249] width 125 height 14
click at [1395, 152] on icon "Remove Business Partner" at bounding box center [1399, 155] width 8 height 8
click at [1418, 165] on div at bounding box center [1420, 166] width 21 height 21
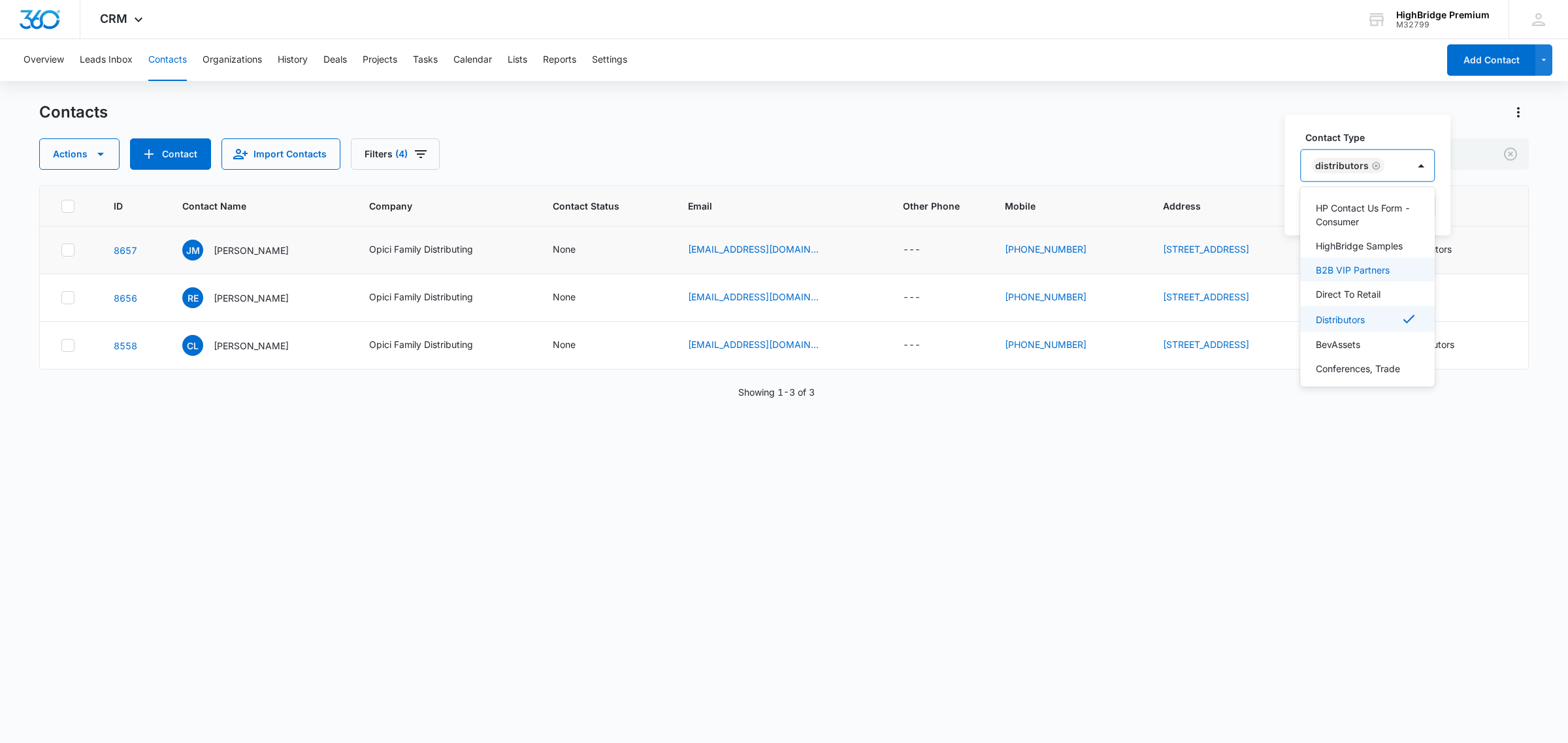
click at [1345, 277] on p "B2B VIP Partners" at bounding box center [1352, 270] width 74 height 14
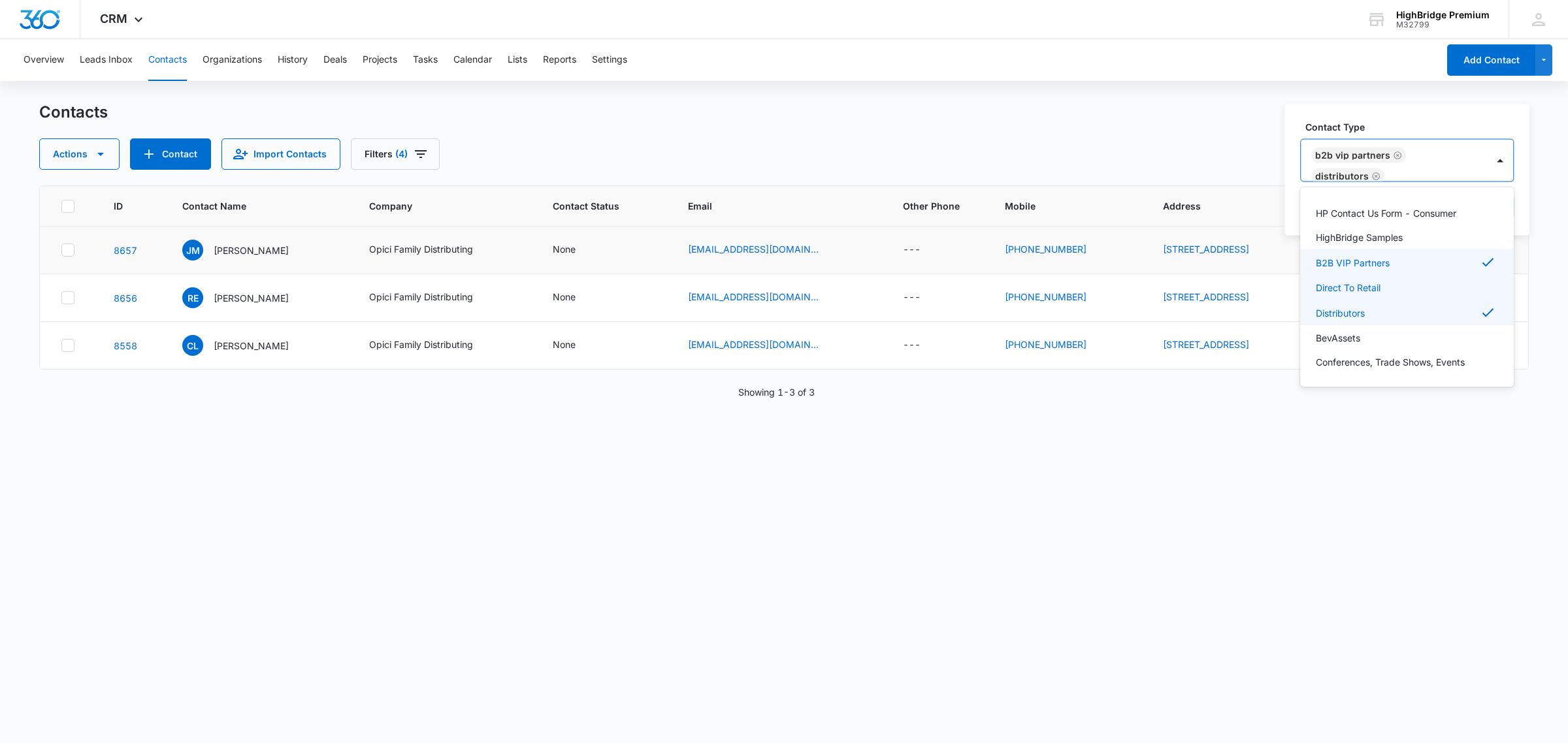
scroll to position [144, 0]
click at [1371, 175] on icon "Remove Distributors" at bounding box center [1375, 176] width 9 height 10
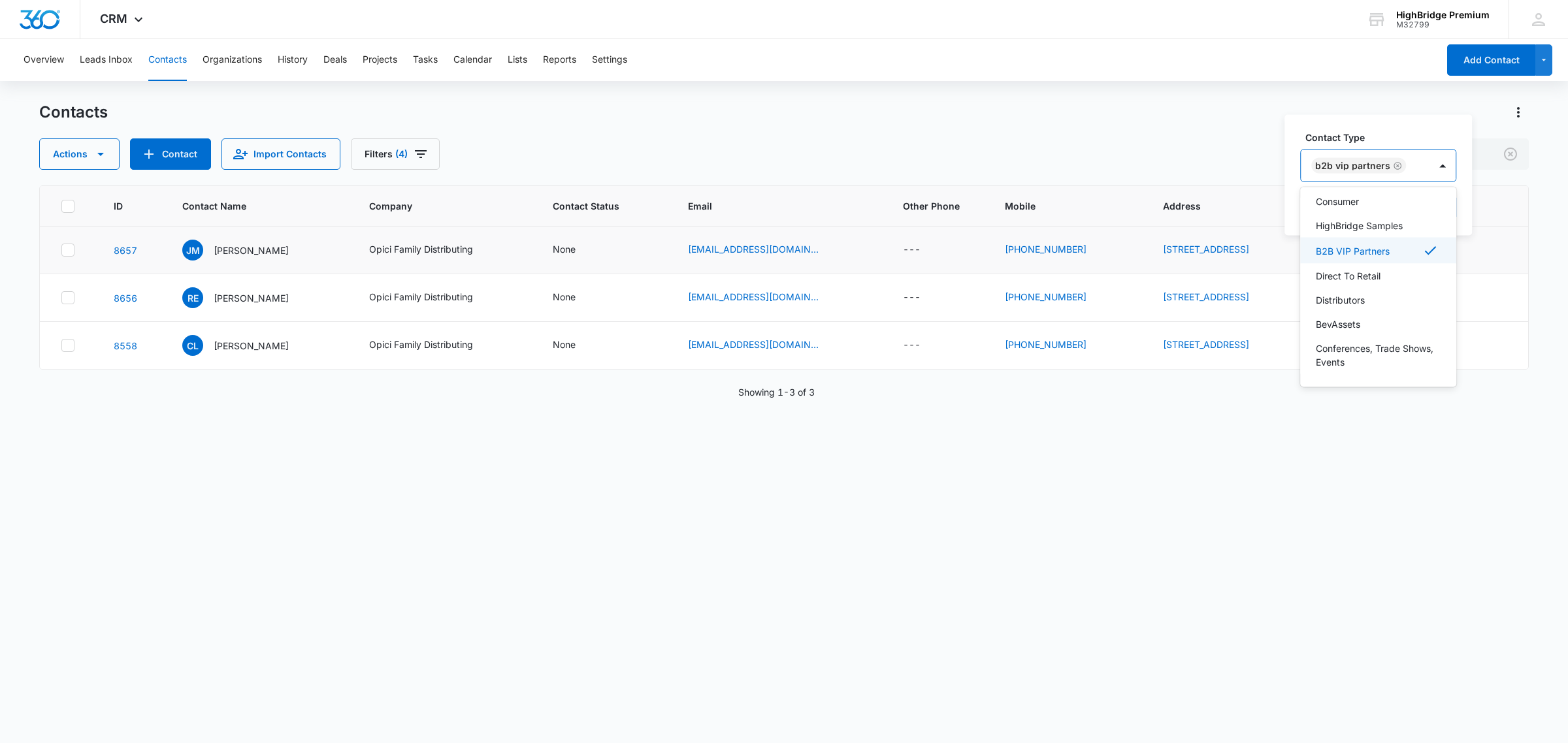
scroll to position [183, 0]
click at [1281, 389] on div "Showing 1-3 of 3" at bounding box center [784, 392] width 1489 height 14
click at [1473, 247] on icon "Contact Type - Business Partner, Distributors - Select to Edit Field" at bounding box center [1467, 250] width 12 height 12
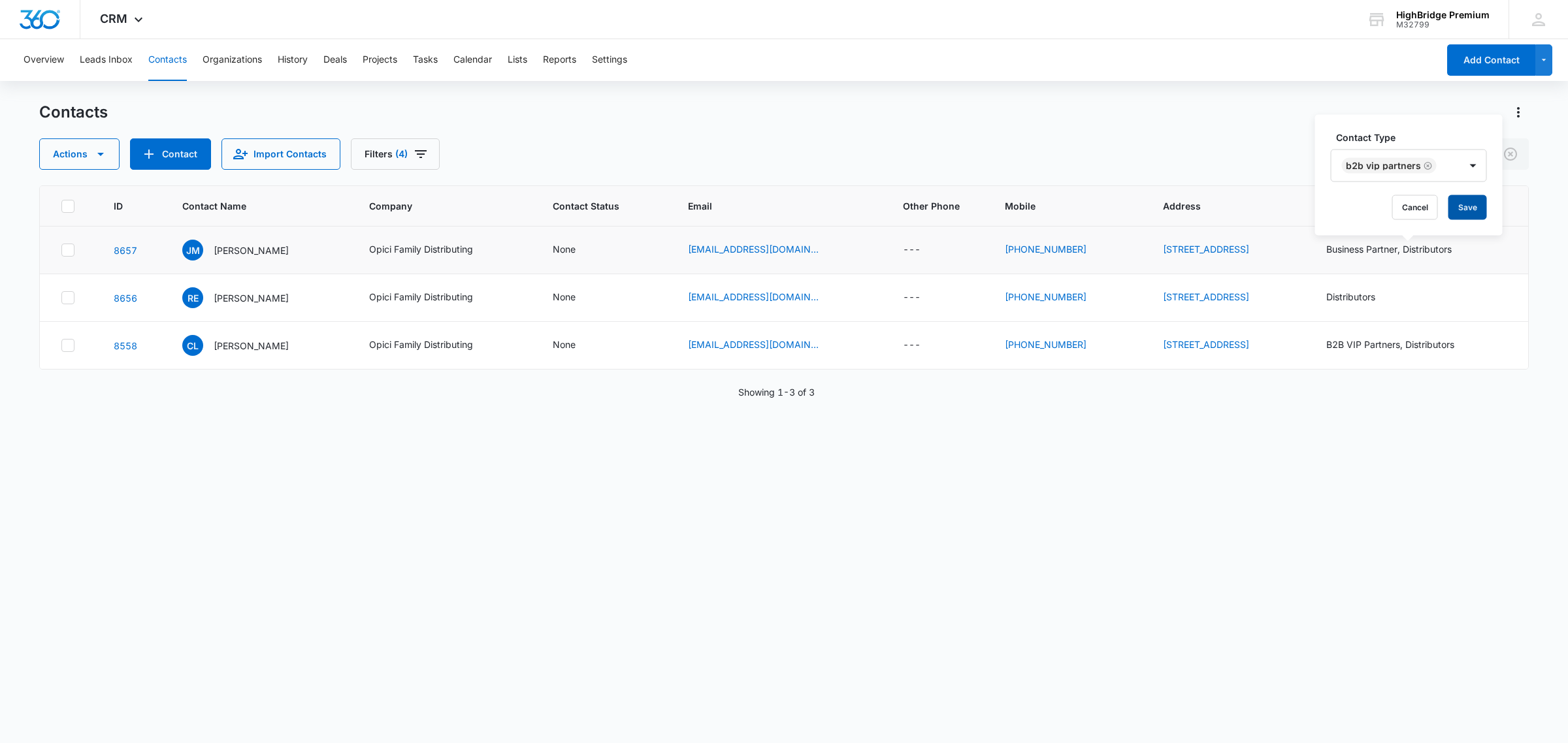
click at [1467, 207] on button "Save" at bounding box center [1467, 208] width 38 height 25
click at [214, 250] on p "[PERSON_NAME]" at bounding box center [251, 250] width 75 height 14
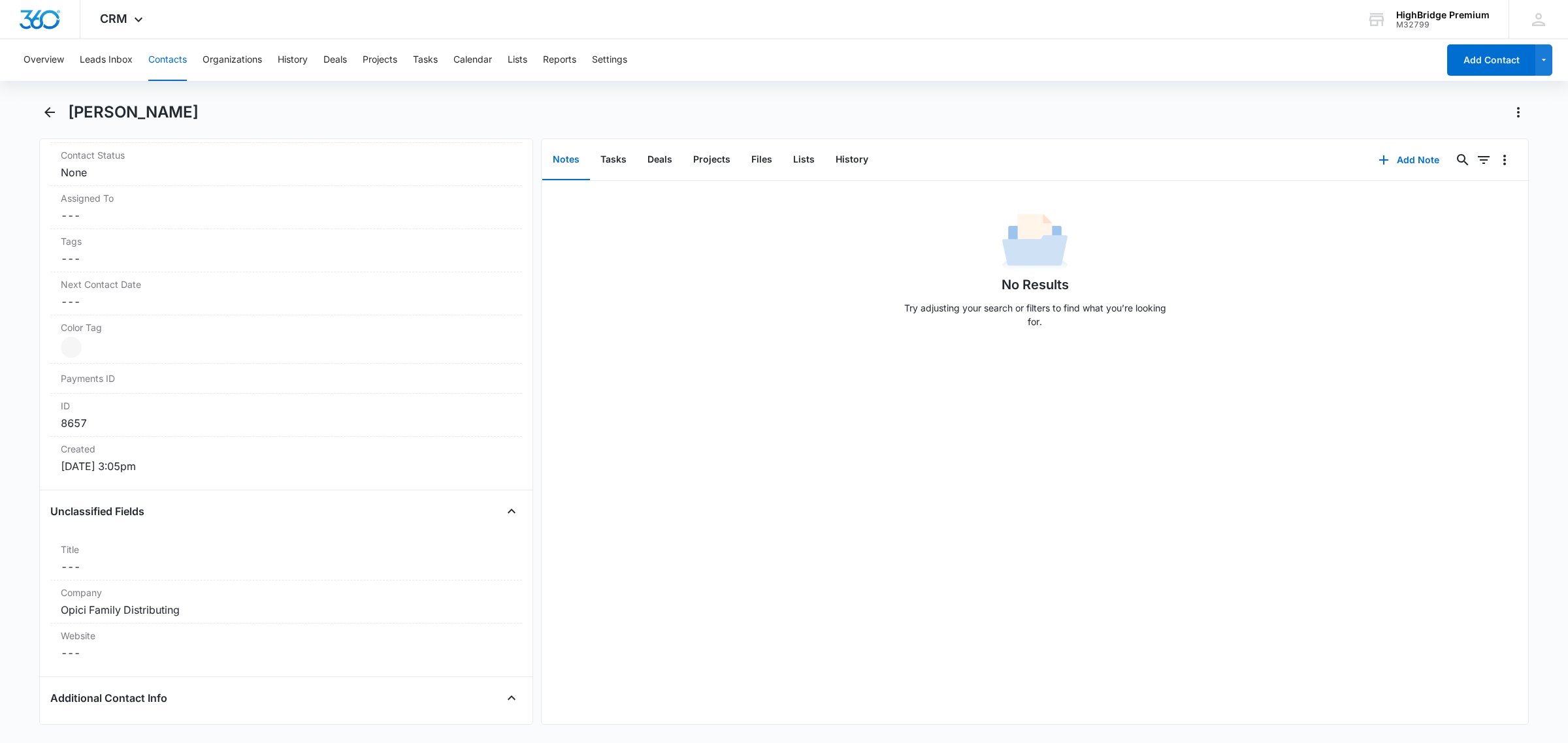
scroll to position [653, 0]
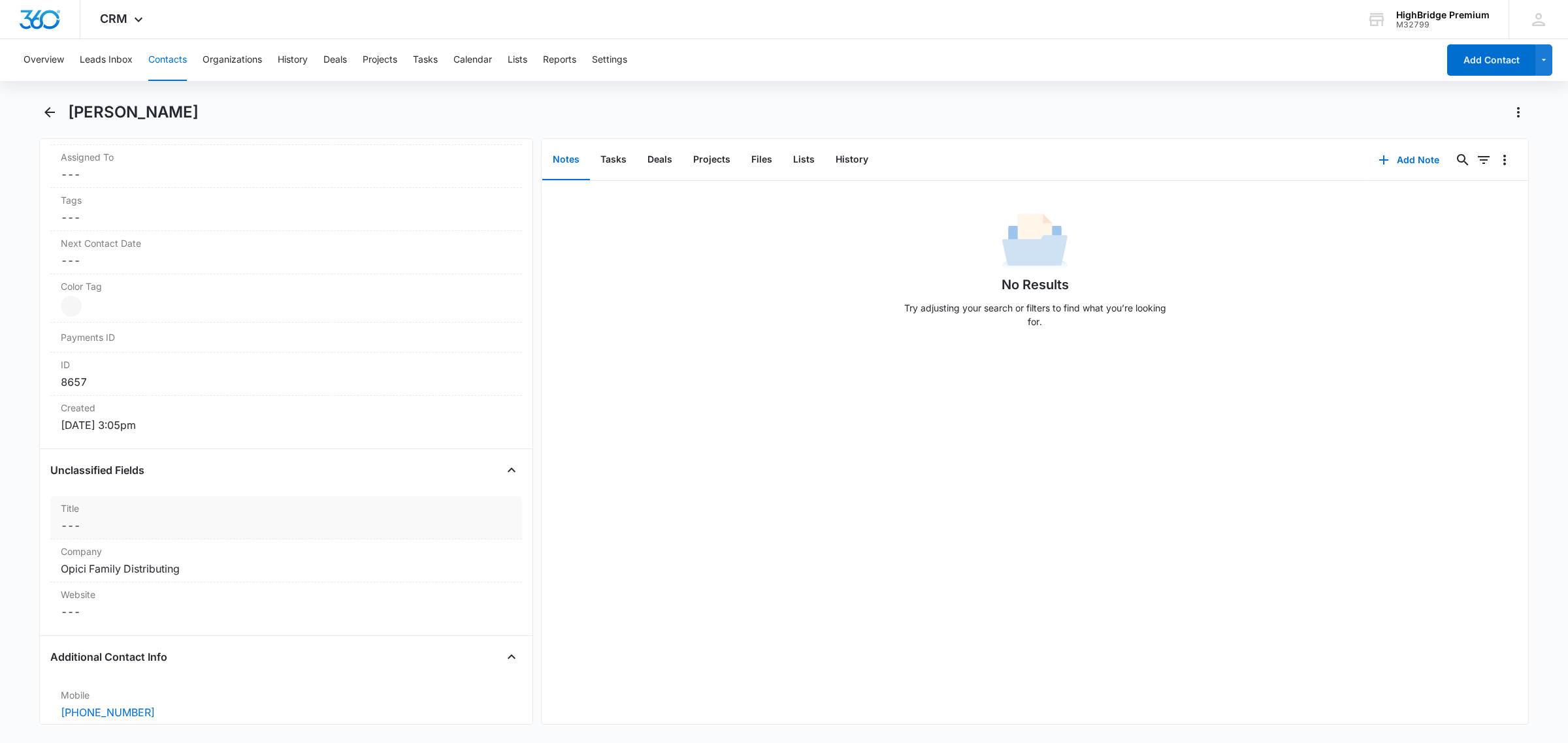
click at [82, 519] on div "Title Cancel Save Changes ---" at bounding box center [286, 518] width 472 height 43
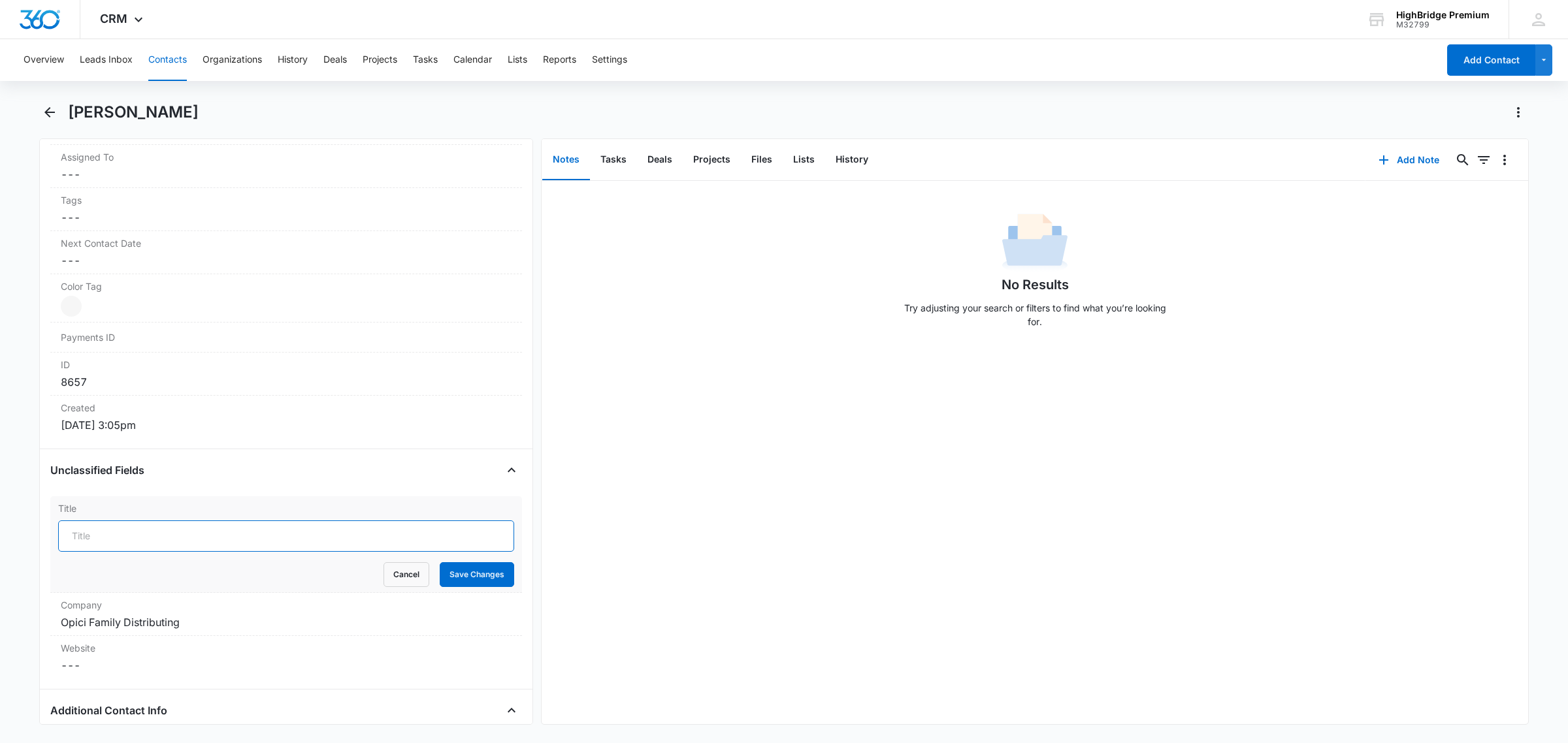
click at [106, 523] on input "Title" at bounding box center [286, 536] width 456 height 31
type input "Broker"
click at [466, 575] on button "Save Changes" at bounding box center [477, 575] width 74 height 25
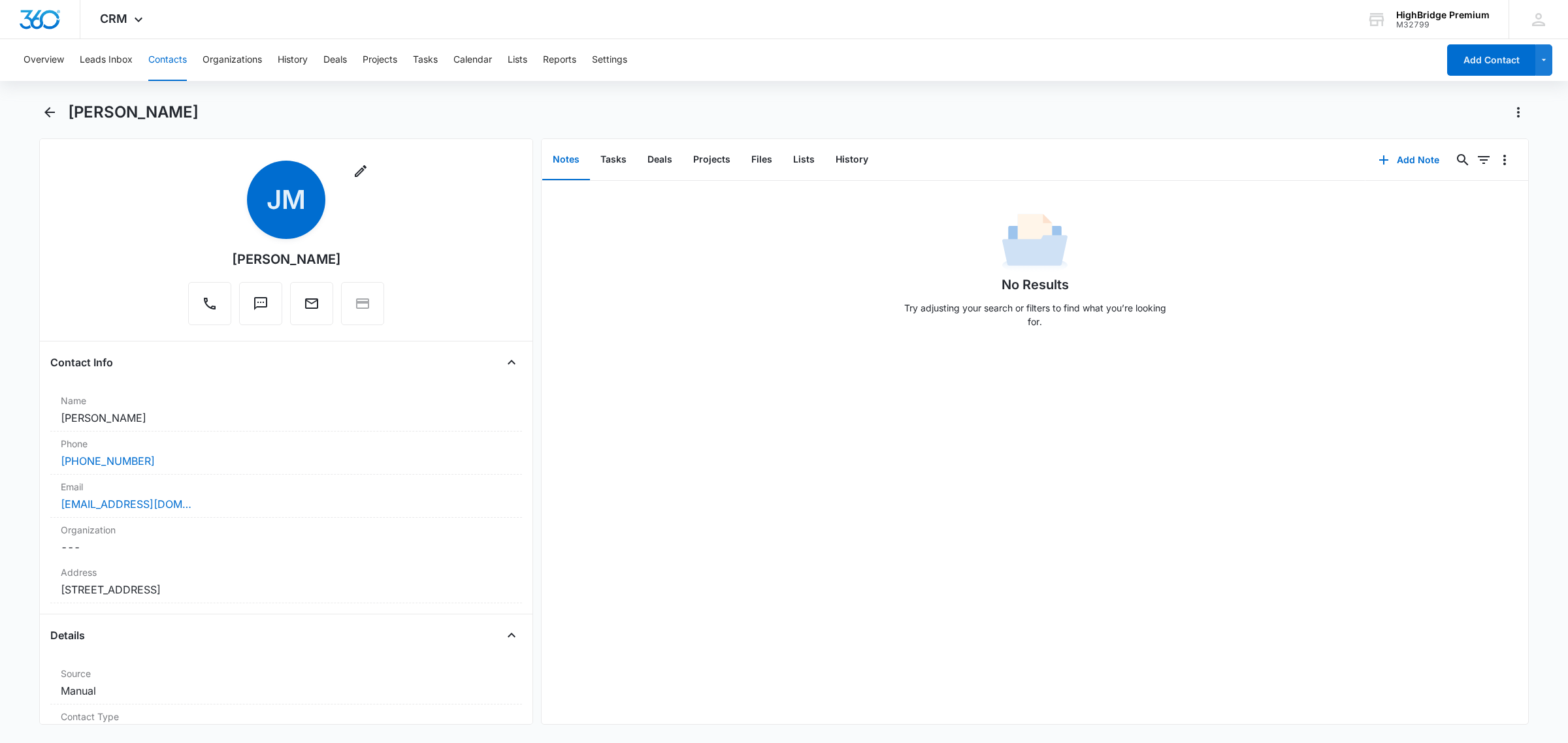
scroll to position [0, 0]
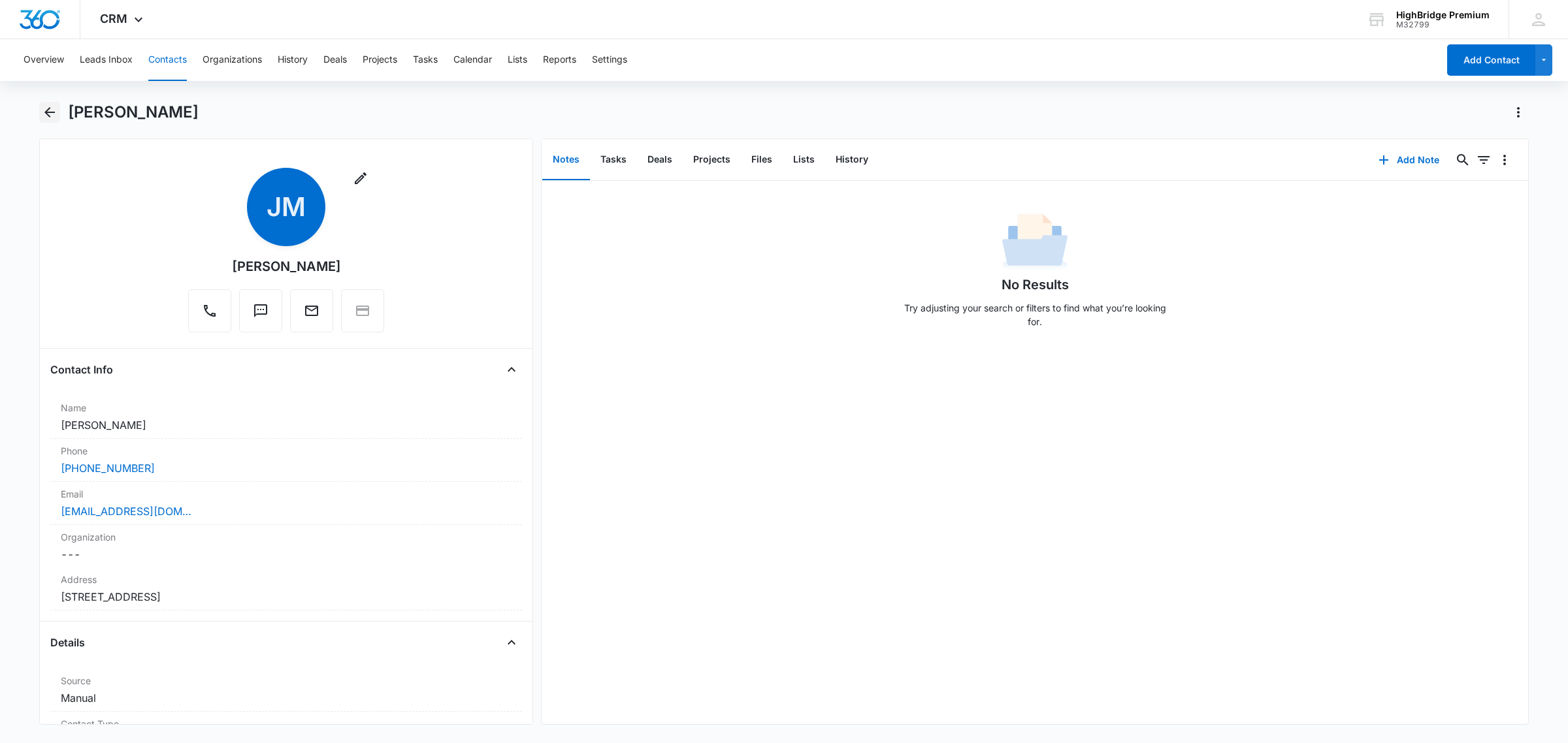
click at [49, 110] on icon "Back" at bounding box center [49, 112] width 16 height 16
